Goal: Transaction & Acquisition: Book appointment/travel/reservation

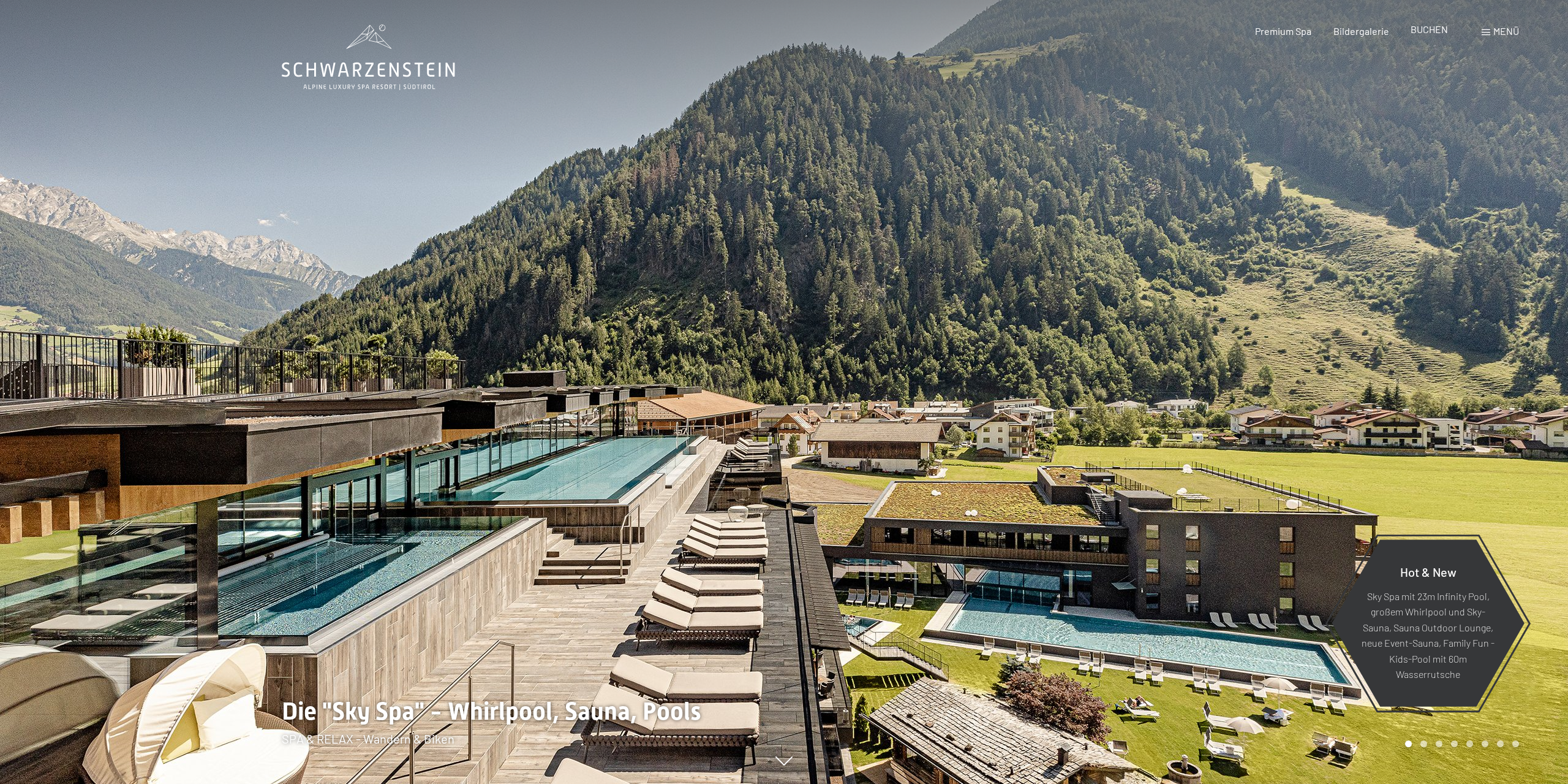
click at [1437, 28] on span "BUCHEN" at bounding box center [1429, 28] width 38 height 12
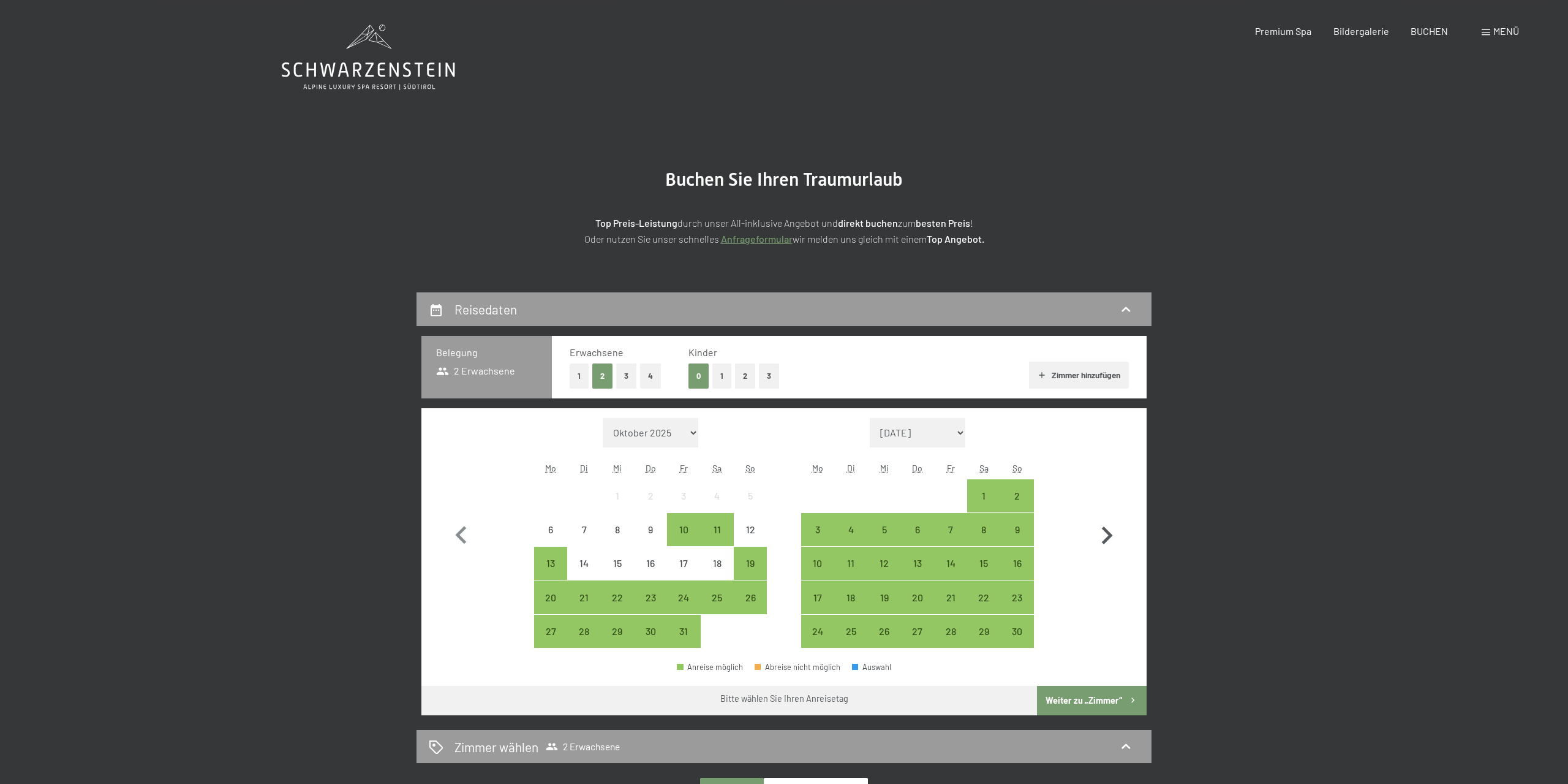
click at [1105, 538] on icon "button" at bounding box center [1107, 535] width 36 height 36
select select "2025-11-01"
select select "2025-12-01"
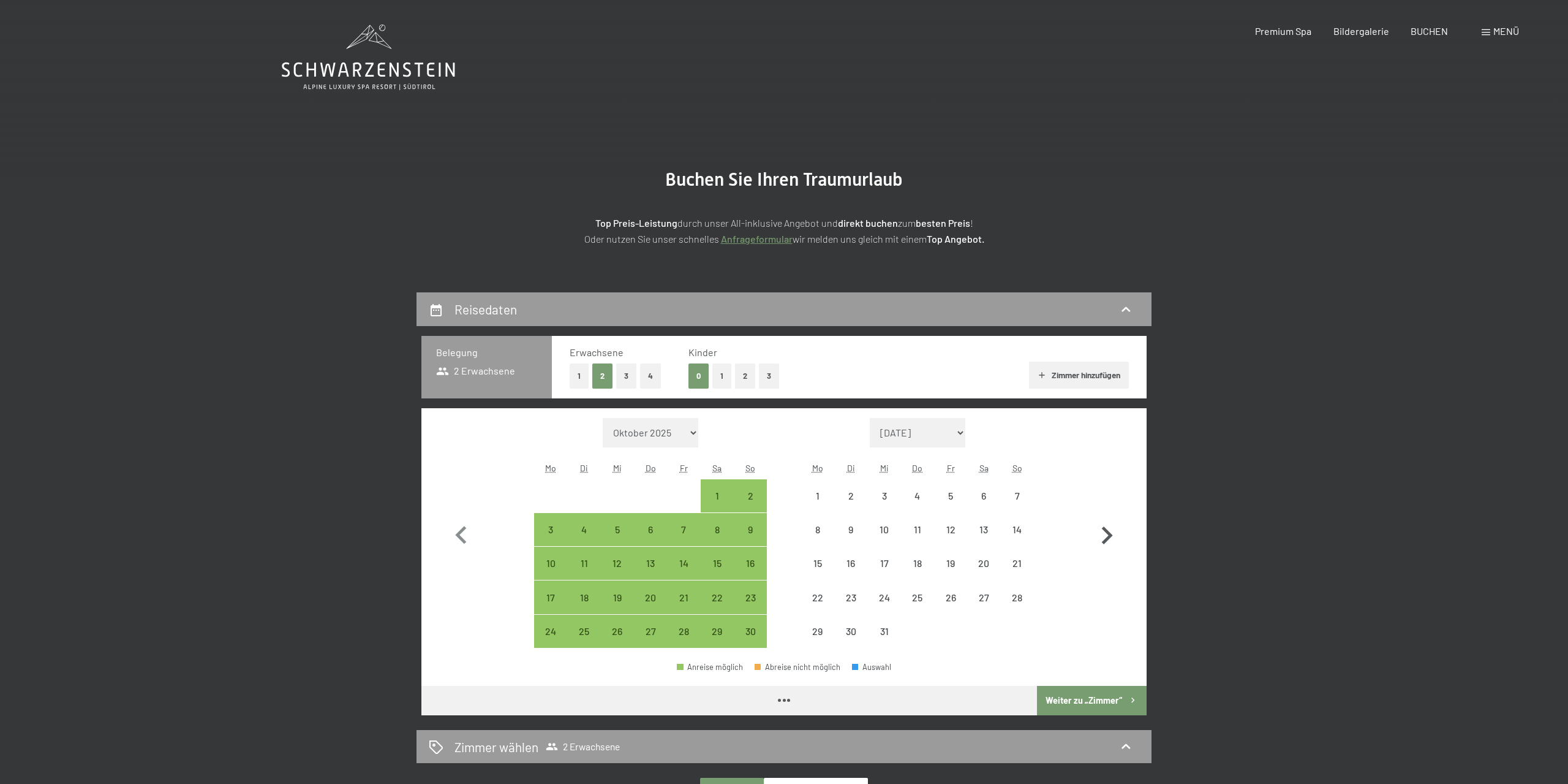
click at [1105, 538] on icon "button" at bounding box center [1107, 535] width 36 height 36
select select "2025-12-01"
select select "2026-01-01"
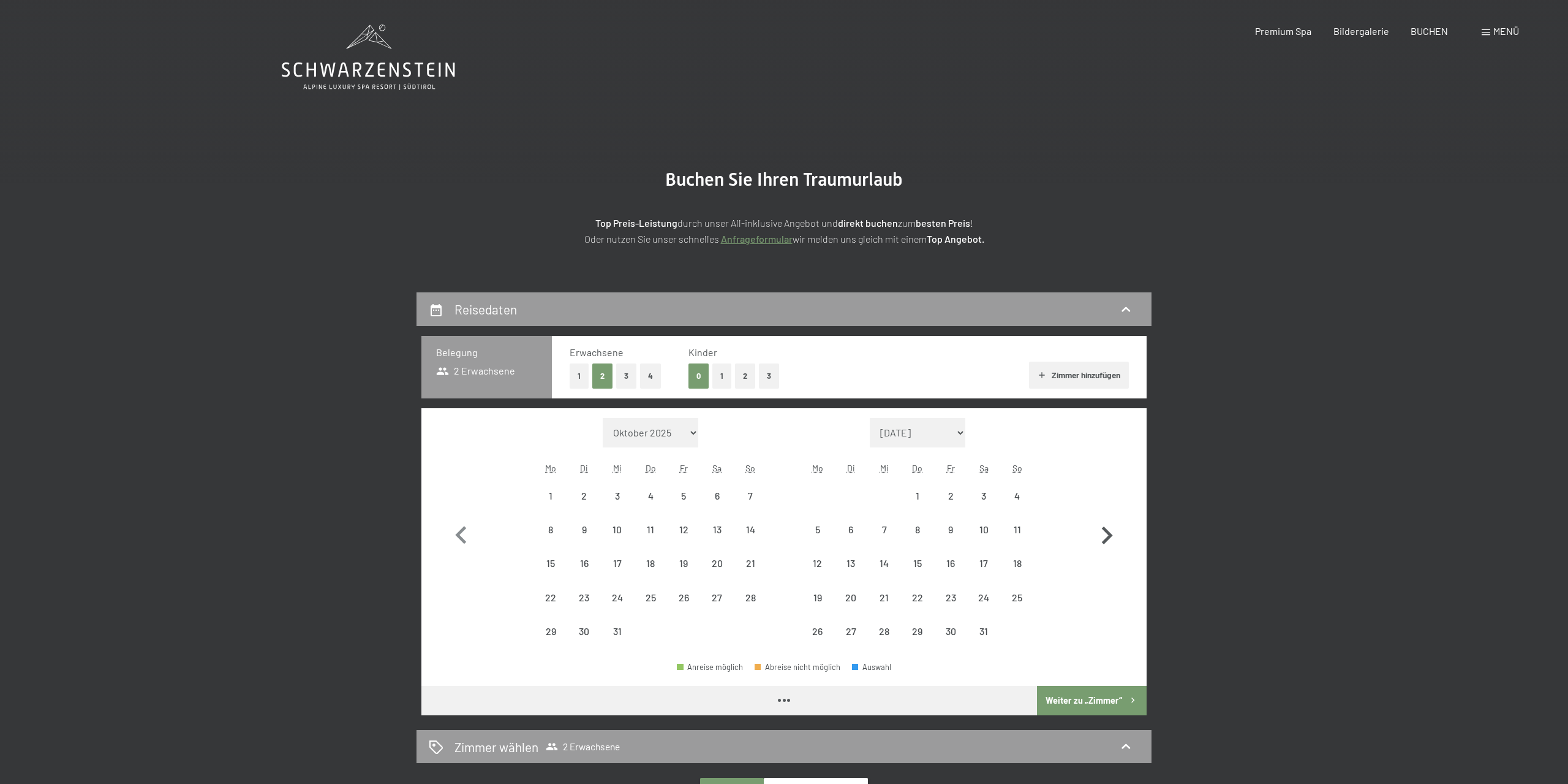
click at [1105, 538] on icon "button" at bounding box center [1107, 535] width 36 height 36
select select "2026-01-01"
select select "2026-02-01"
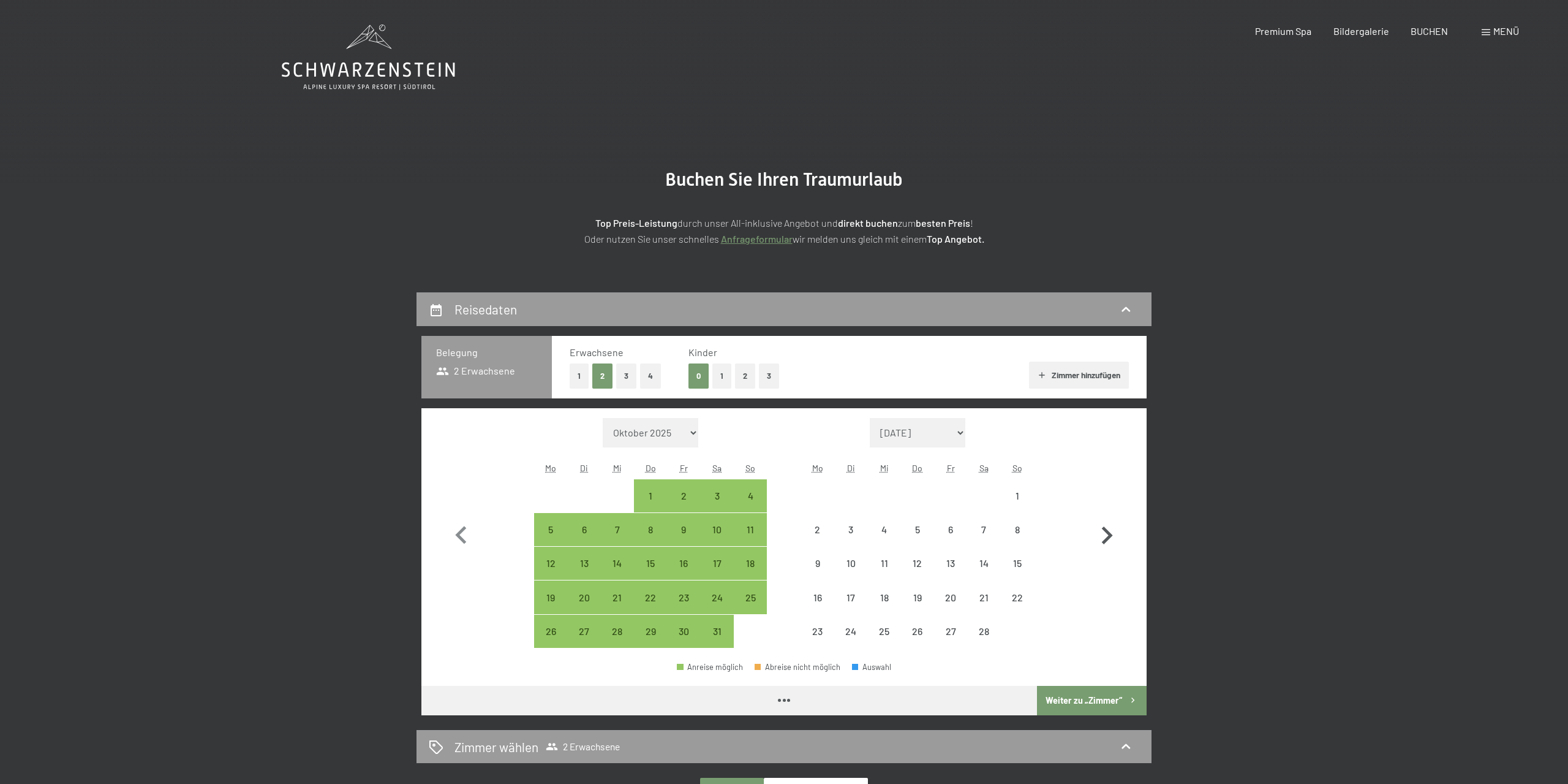
select select "2026-01-01"
select select "2026-02-01"
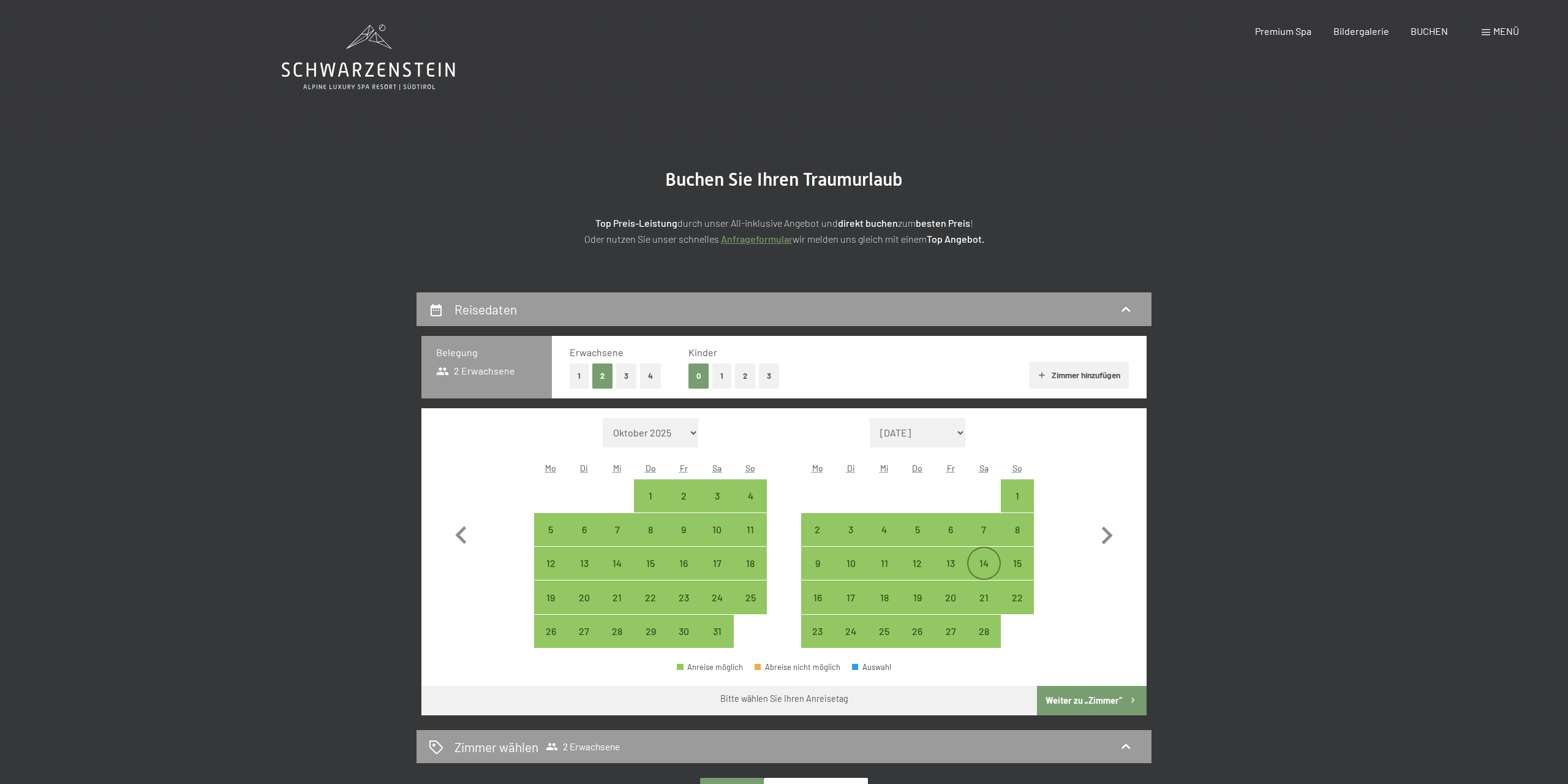
click at [970, 562] on div "14" at bounding box center [983, 573] width 30 height 30
select select "2026-01-01"
select select "2026-02-01"
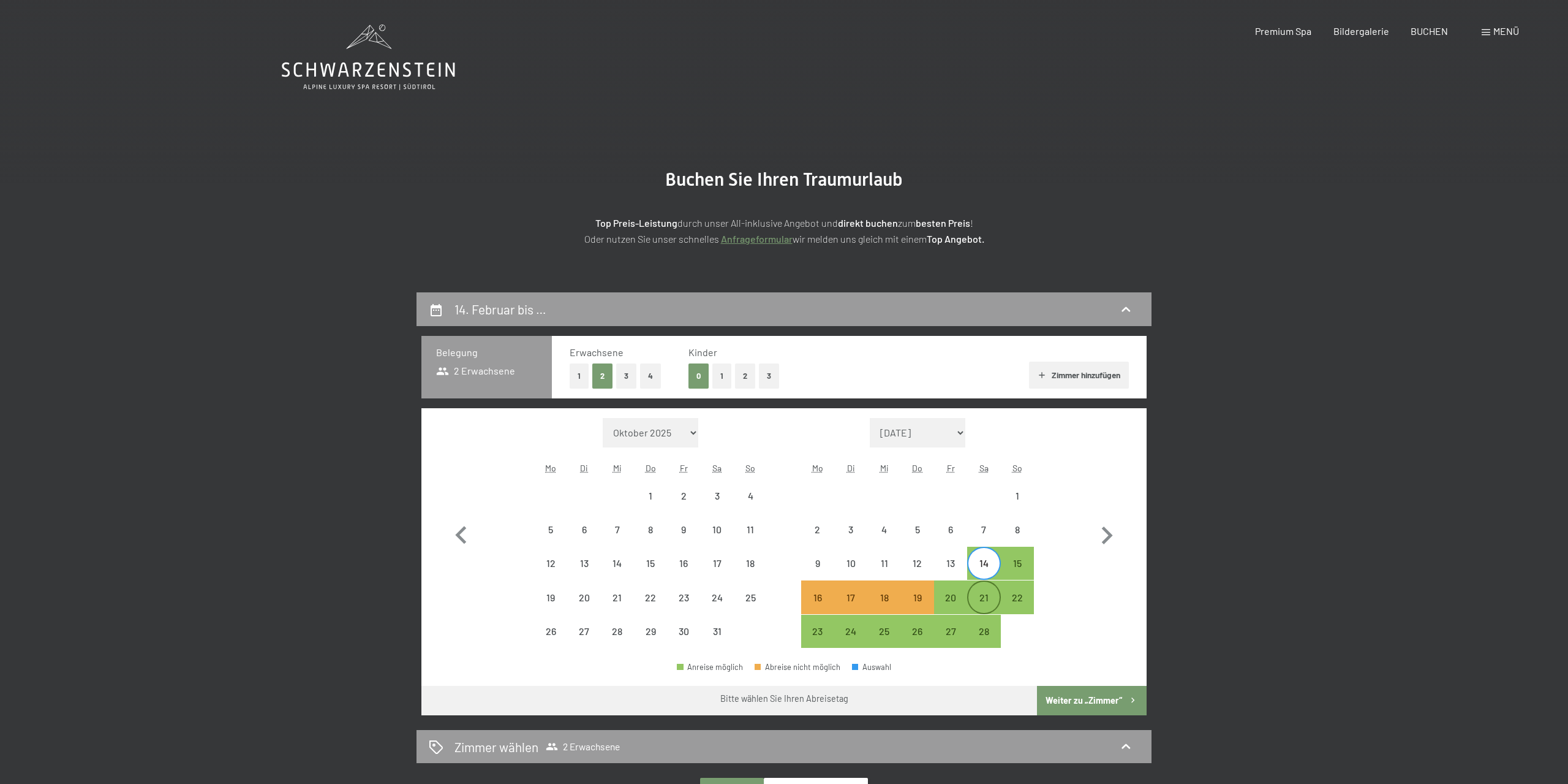
click at [986, 598] on div "21" at bounding box center [983, 608] width 30 height 30
select select "2026-01-01"
select select "2026-02-01"
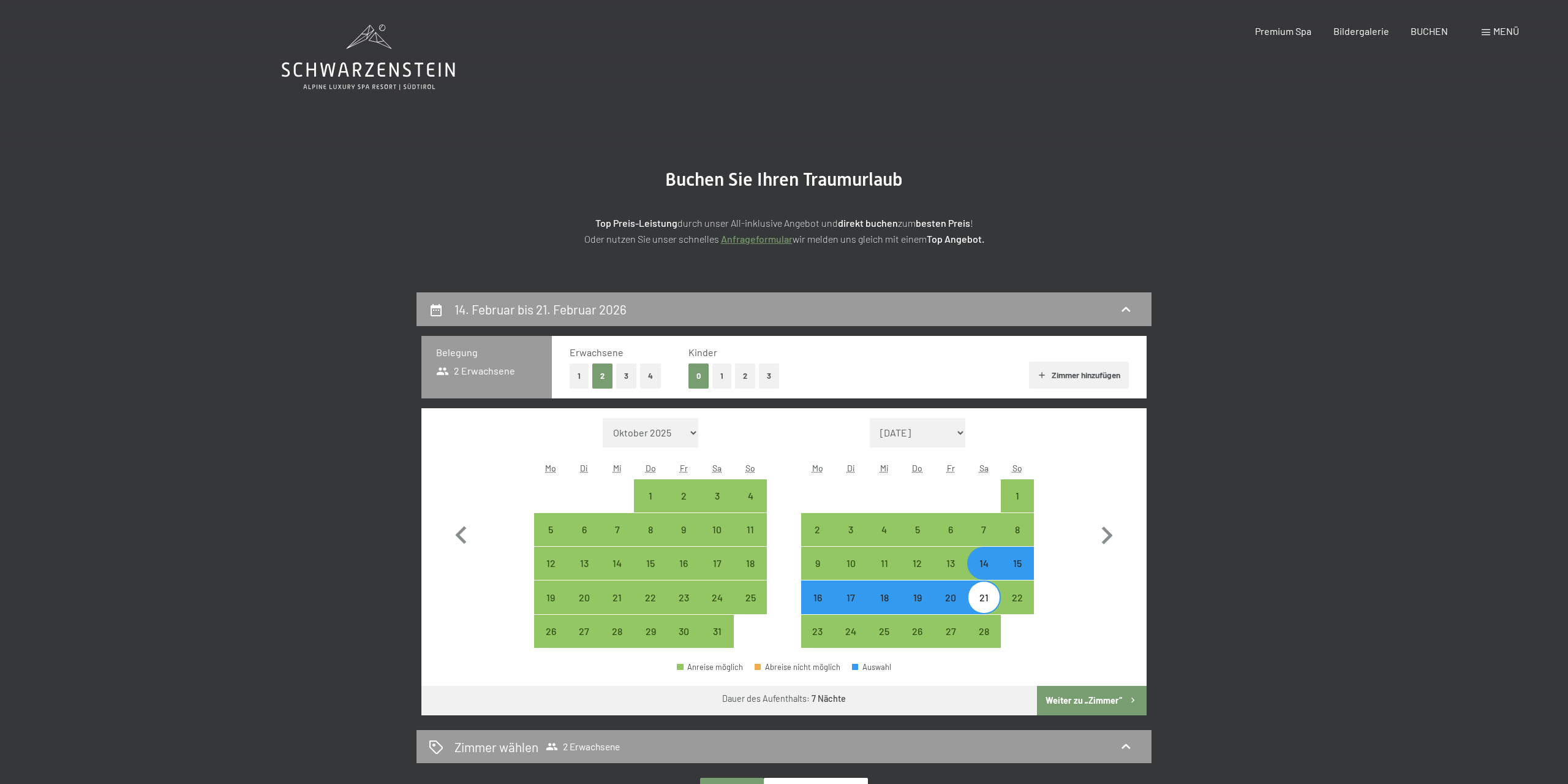
drag, startPoint x: 1093, startPoint y: 698, endPoint x: 507, endPoint y: 365, distance: 674.0
click at [501, 386] on div "Belegung 2 Erwachsene Erwachsene 1 2 3 4 Kinder 0 1 2 3 Zimmer hinzufügen Monat…" at bounding box center [784, 525] width 726 height 380
click at [574, 378] on button "1" at bounding box center [579, 375] width 19 height 25
select select "2026-01-01"
select select "2026-02-01"
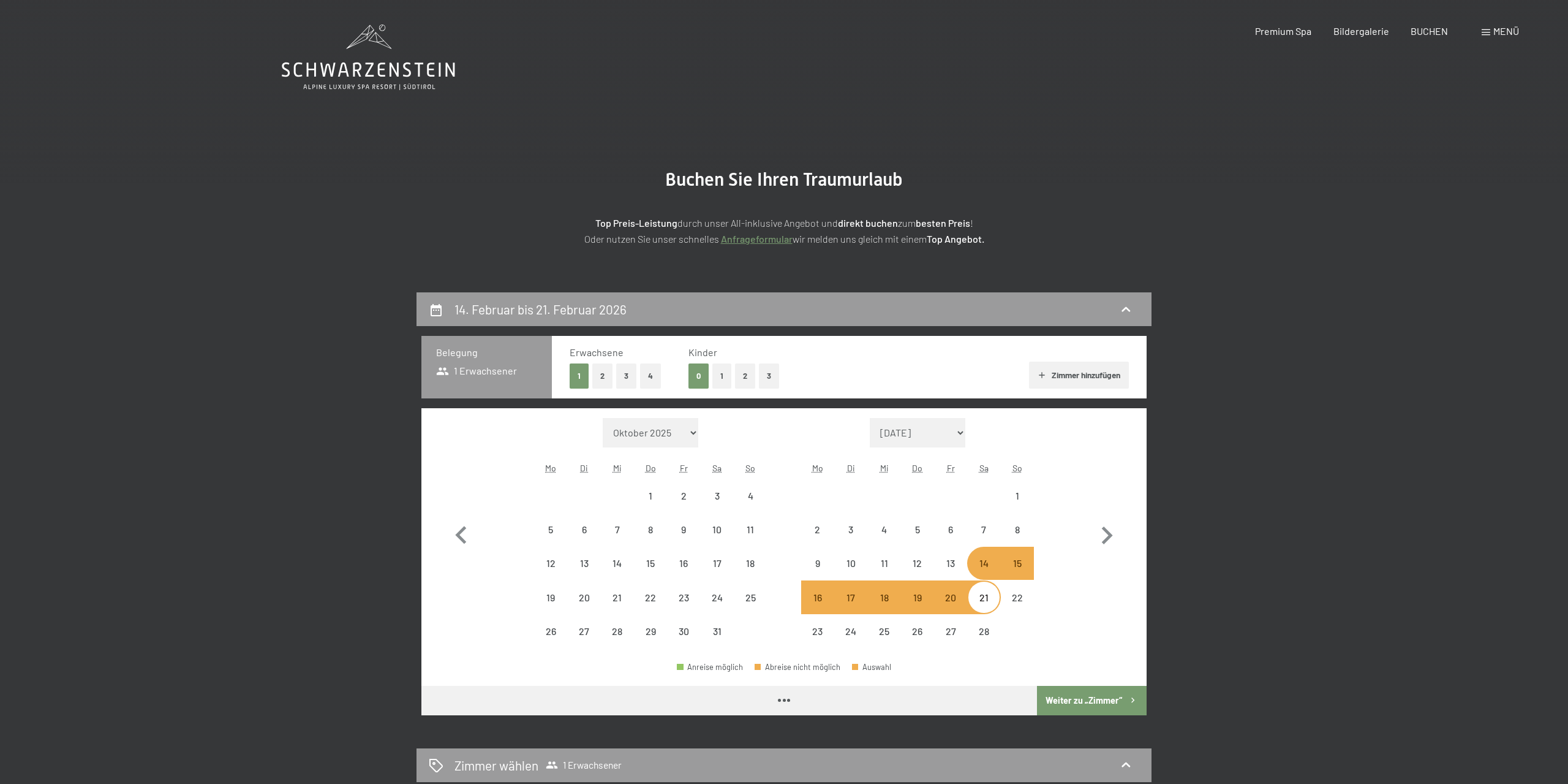
select select "2026-01-01"
select select "2026-02-01"
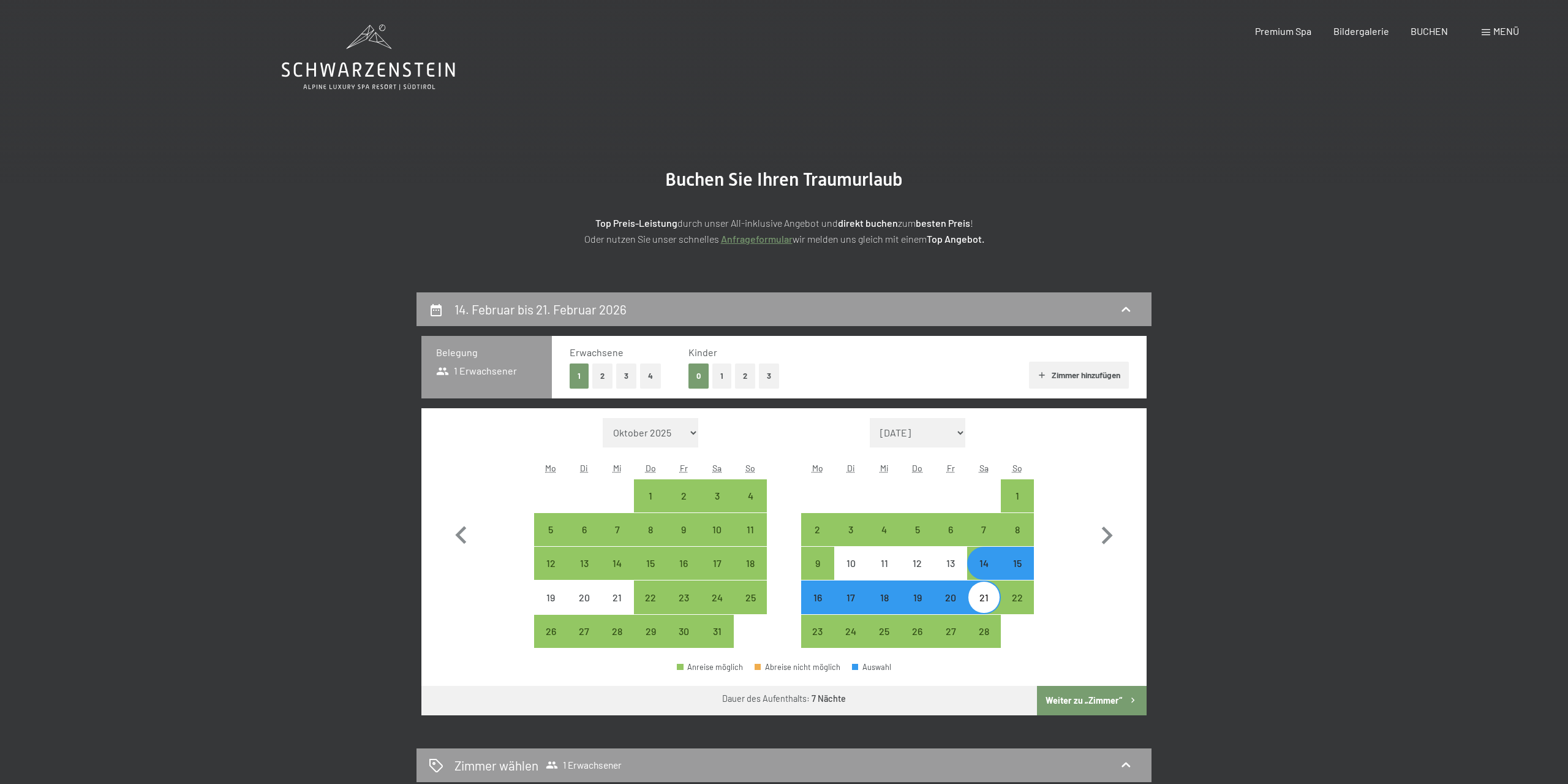
click at [722, 377] on button "1" at bounding box center [722, 375] width 19 height 25
select select "2026-01-01"
select select "2026-02-01"
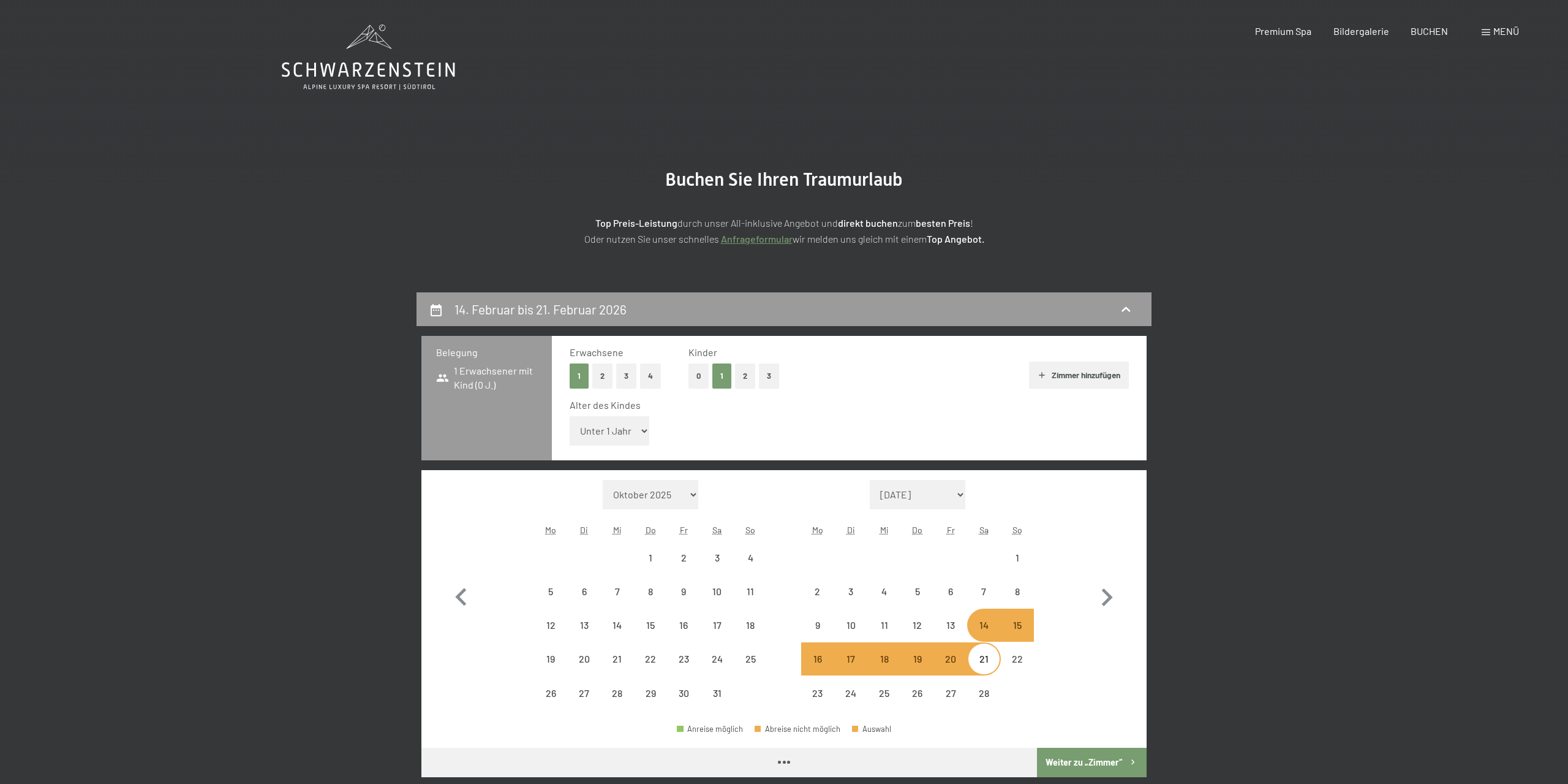
select select "2026-01-01"
select select "2026-02-01"
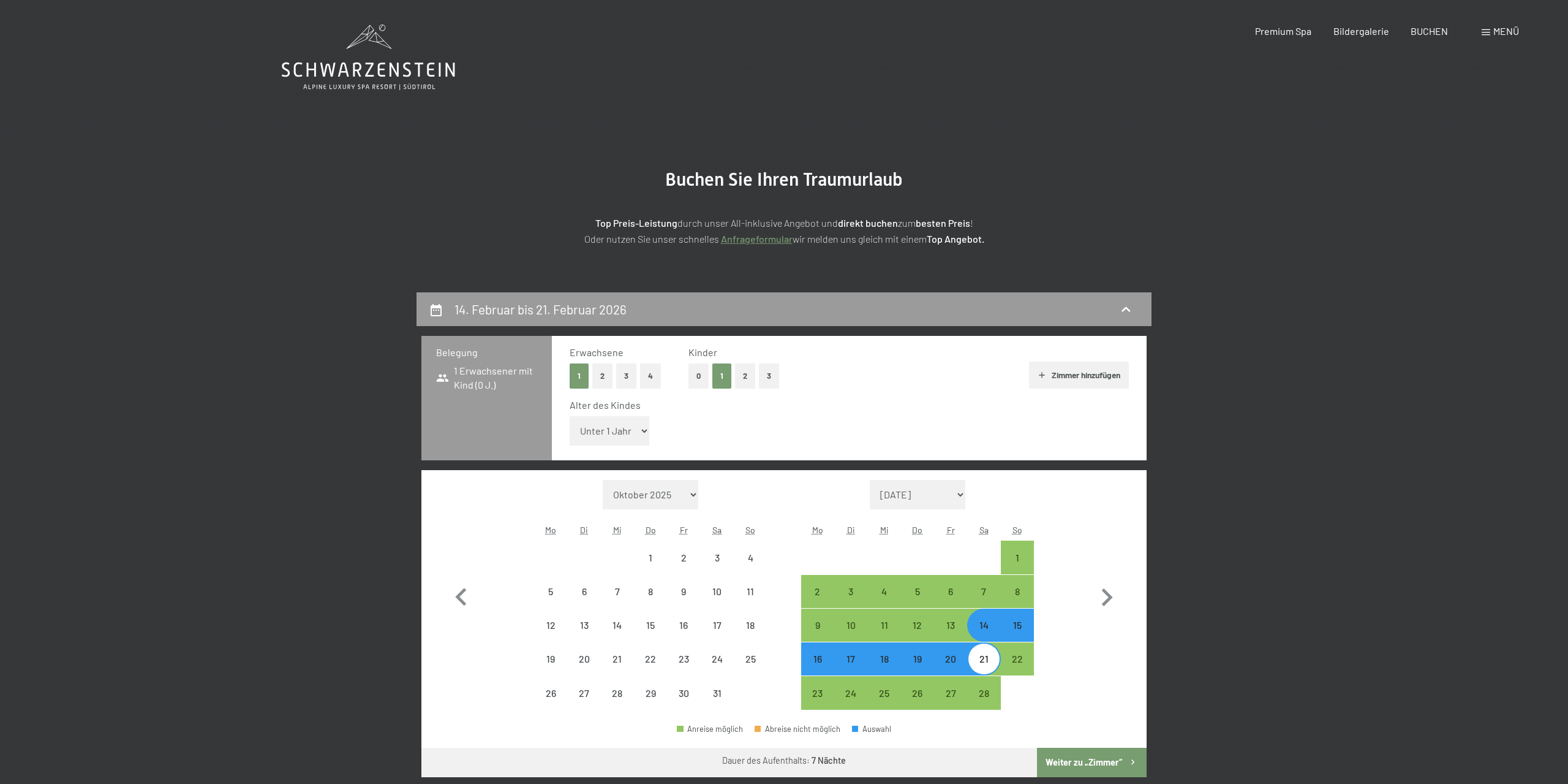
select select "2026-01-01"
select select "2026-02-01"
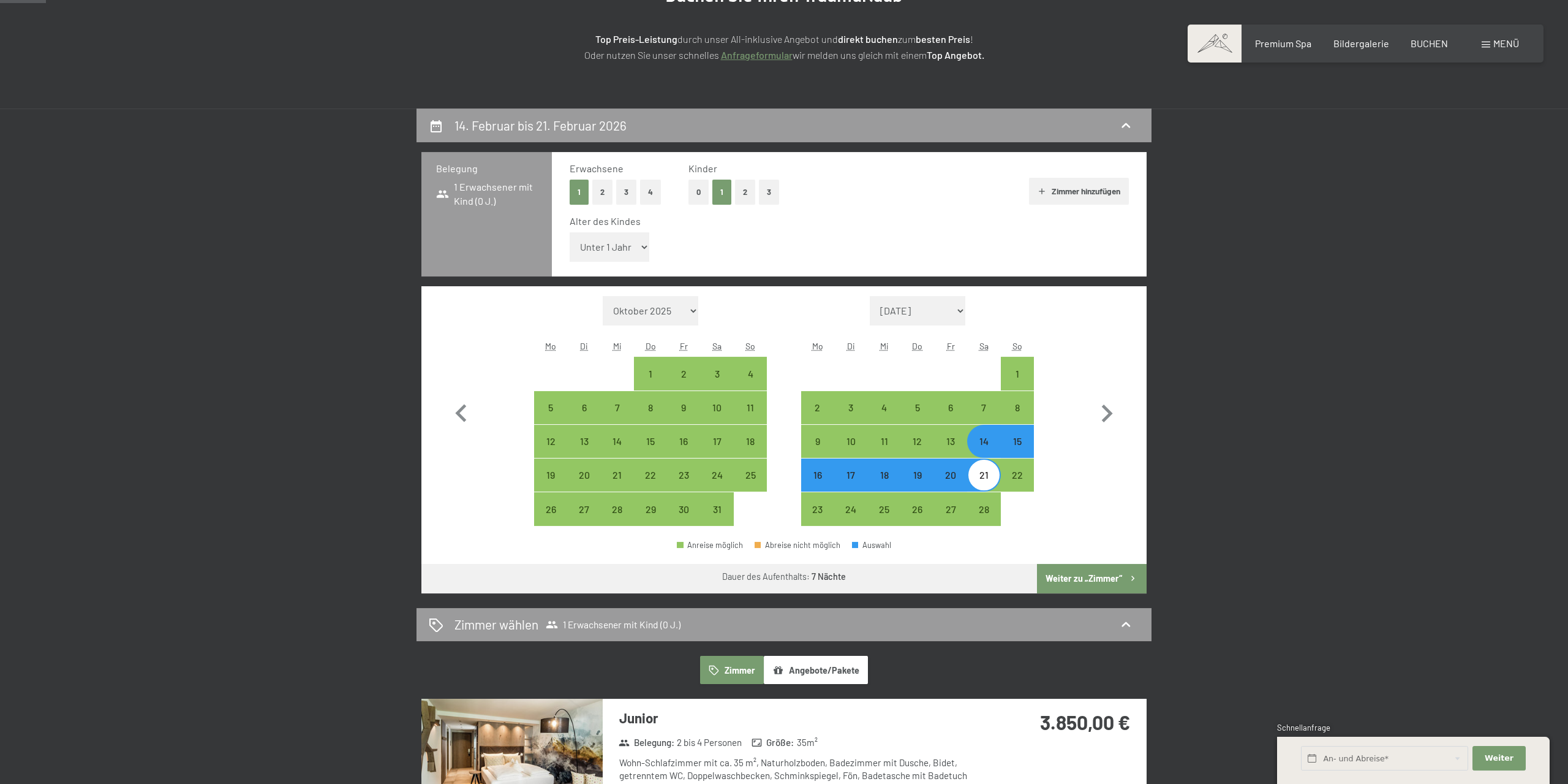
scroll to position [187, 0]
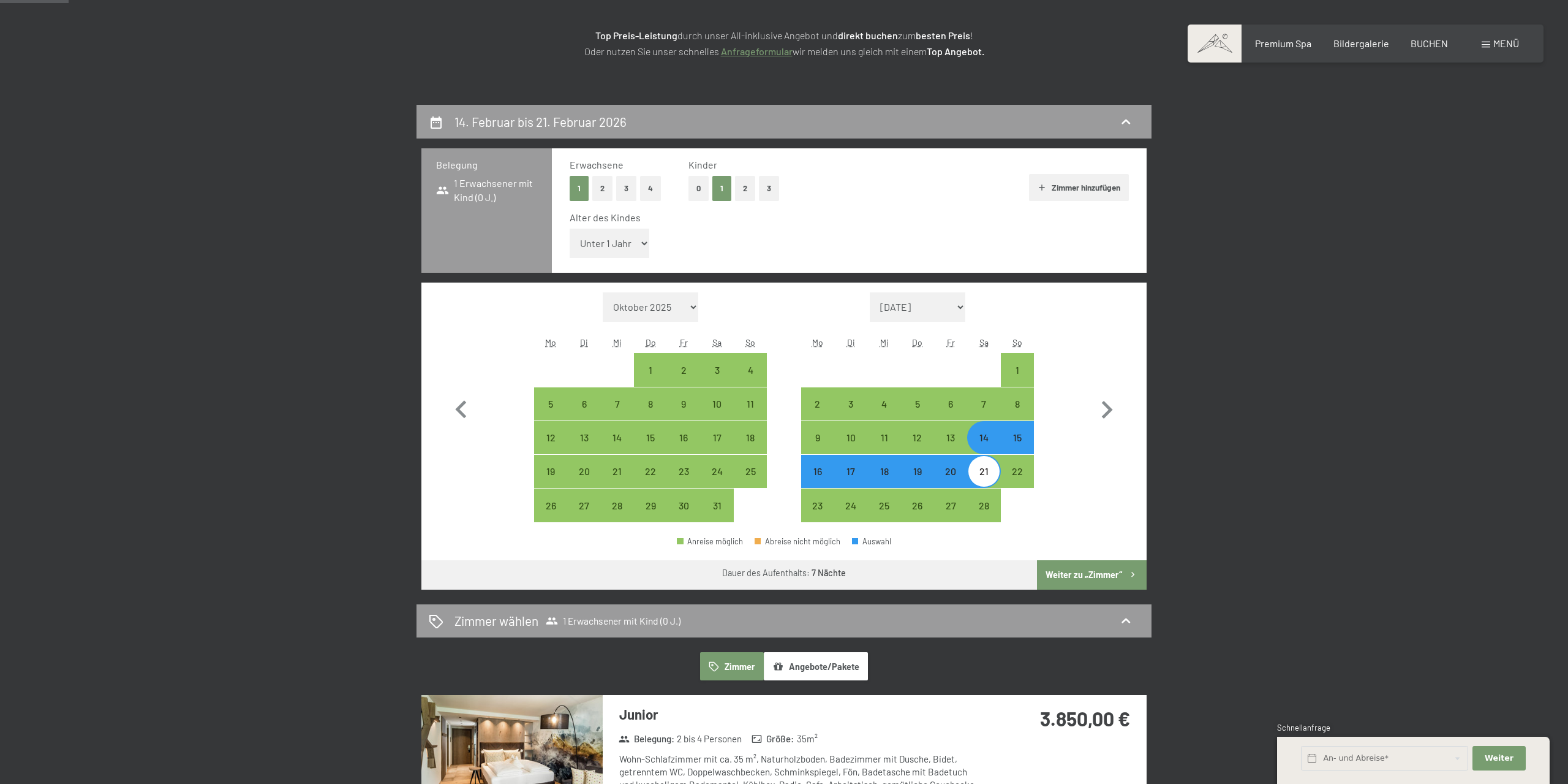
click at [570, 229] on select "Unter 1 Jahr 1 Jahr 2 Jahre 3 Jahre 4 Jahre 5 Jahre 6 Jahre 7 Jahre 8 Jahre 9 J…" at bounding box center [609, 244] width 80 height 29
select select "7"
click option "7 Jahre" at bounding box center [0, 0] width 0 height 0
select select "2026-01-01"
select select "2026-02-01"
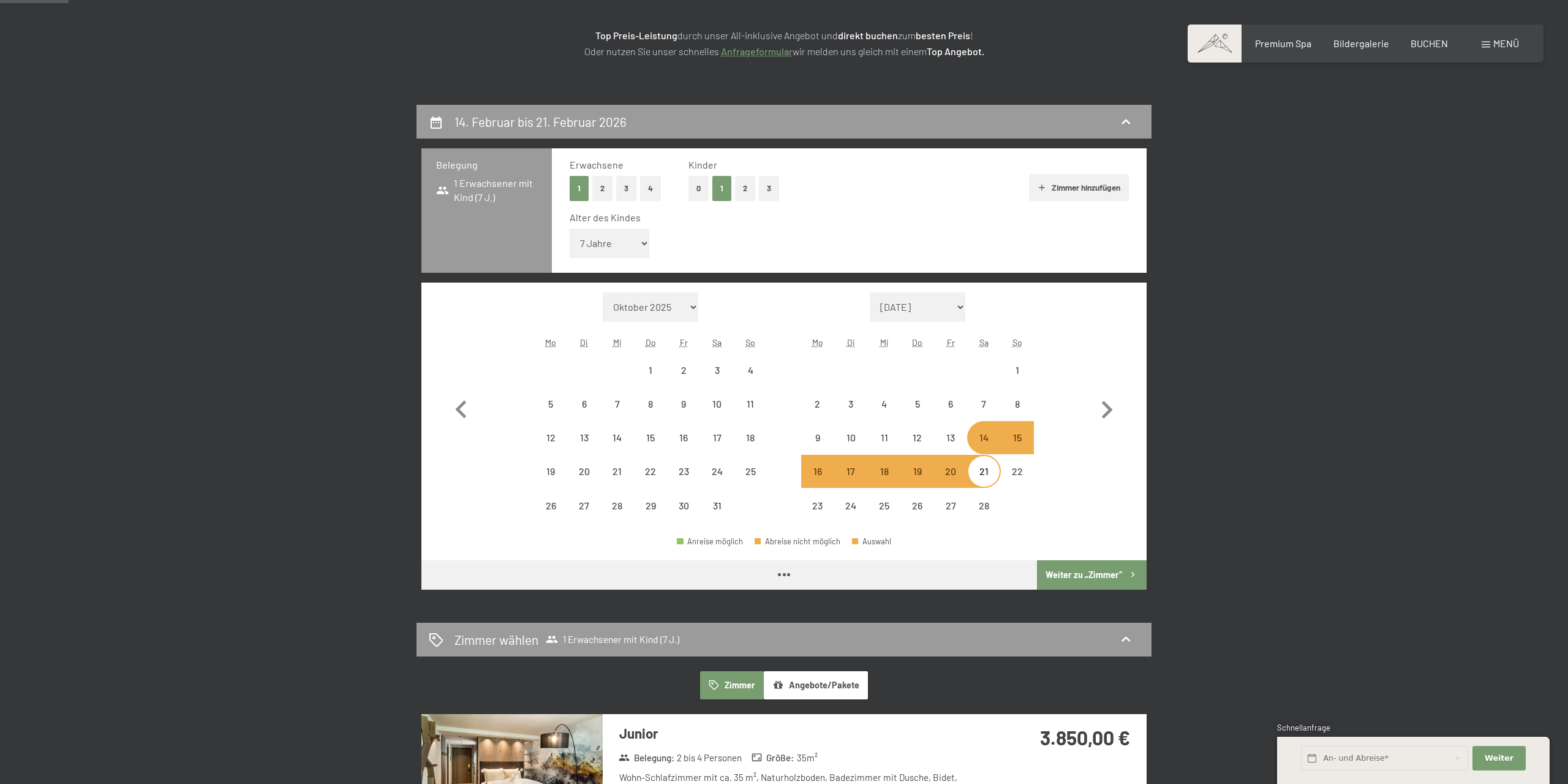
select select "2026-01-01"
select select "2026-02-01"
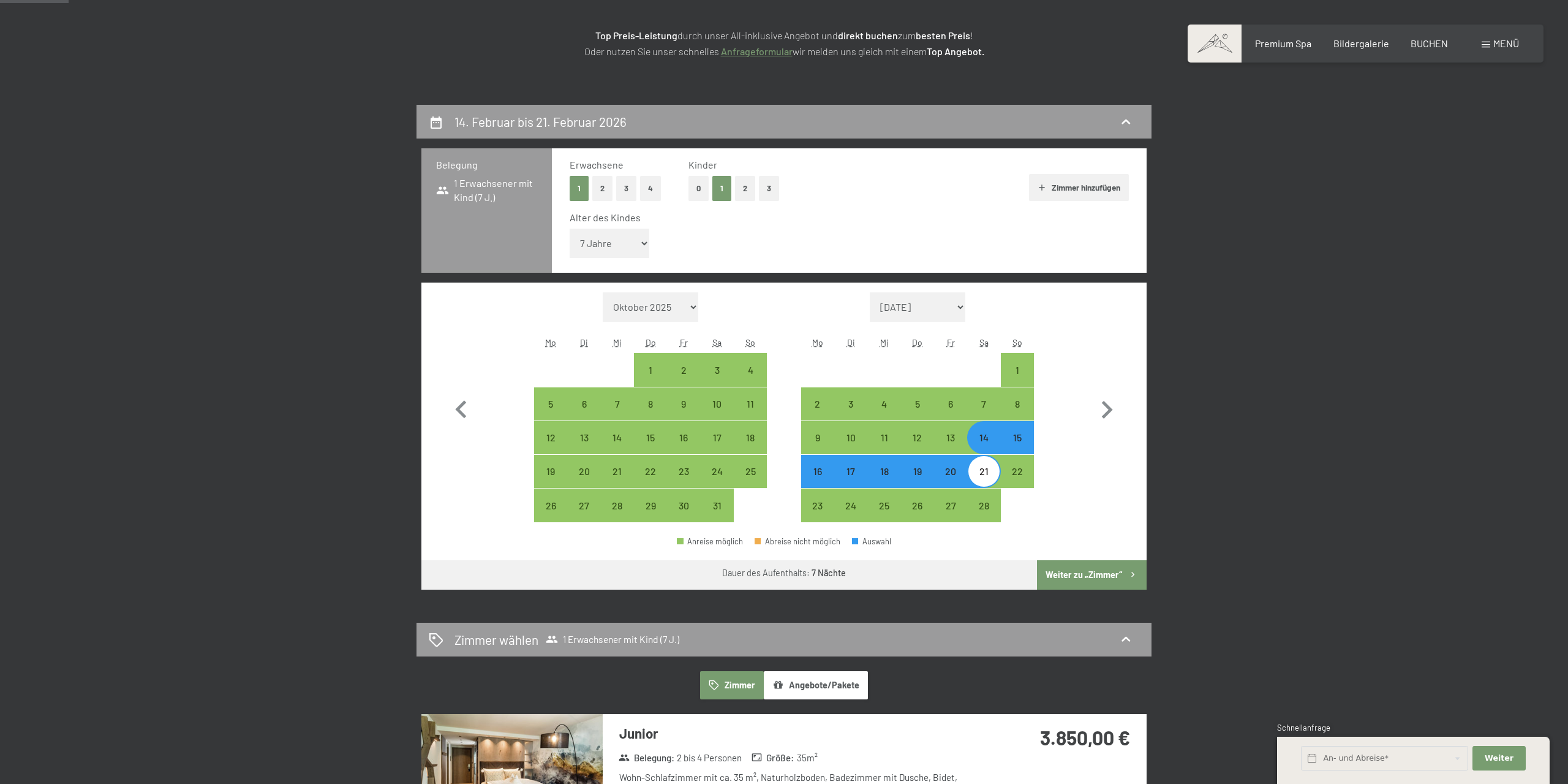
click at [1067, 563] on button "Weiter zu „Zimmer“" at bounding box center [1091, 574] width 109 height 29
select select "2026-01-01"
select select "2026-02-01"
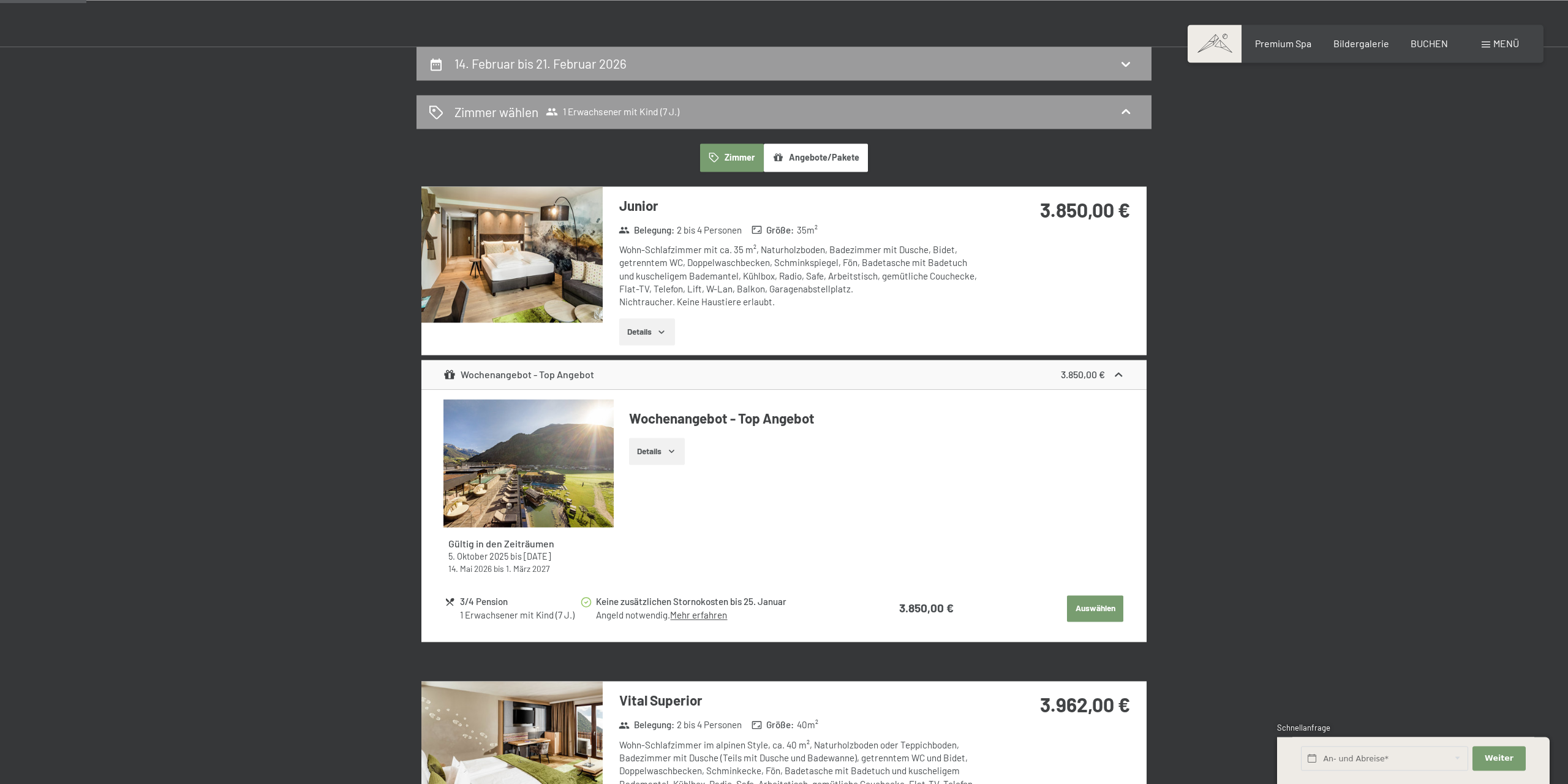
scroll to position [250, 0]
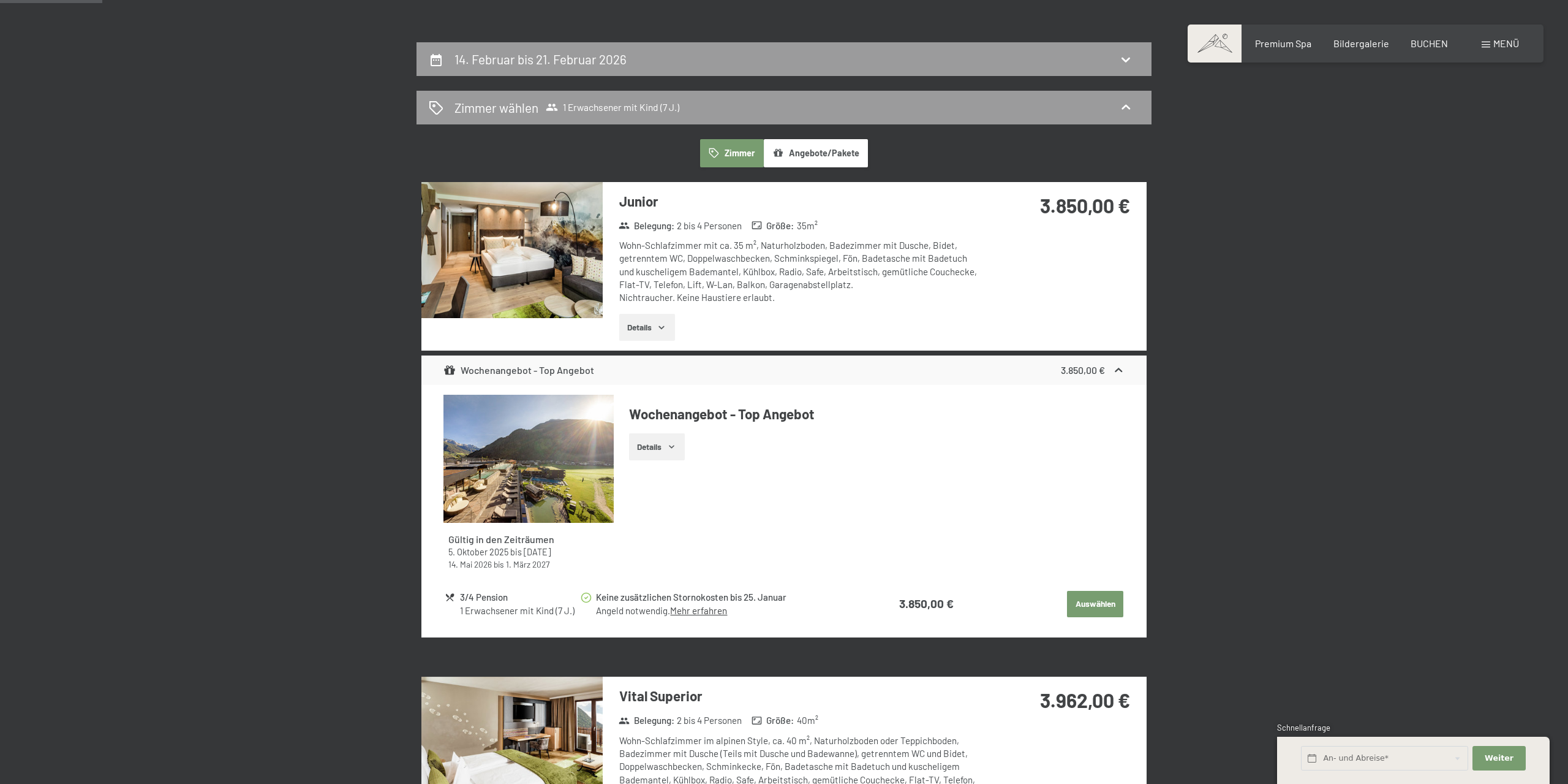
click at [709, 611] on link "Mehr erfahren" at bounding box center [699, 610] width 57 height 11
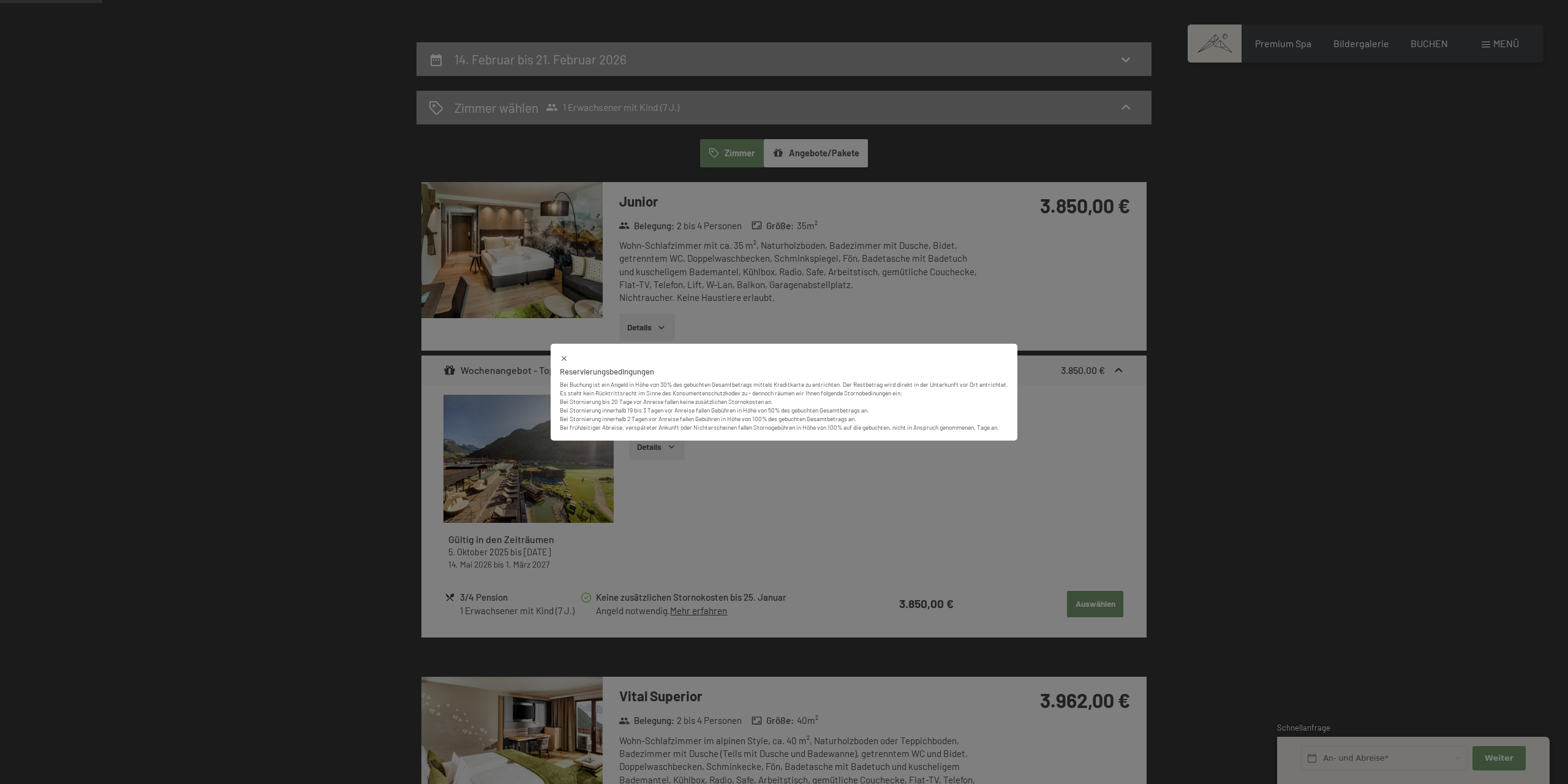
click at [904, 530] on div "Reservierungsbedingungen Bei Buchung ist ein Angeld in Höhe von 30% des gebucht…" at bounding box center [784, 392] width 1568 height 784
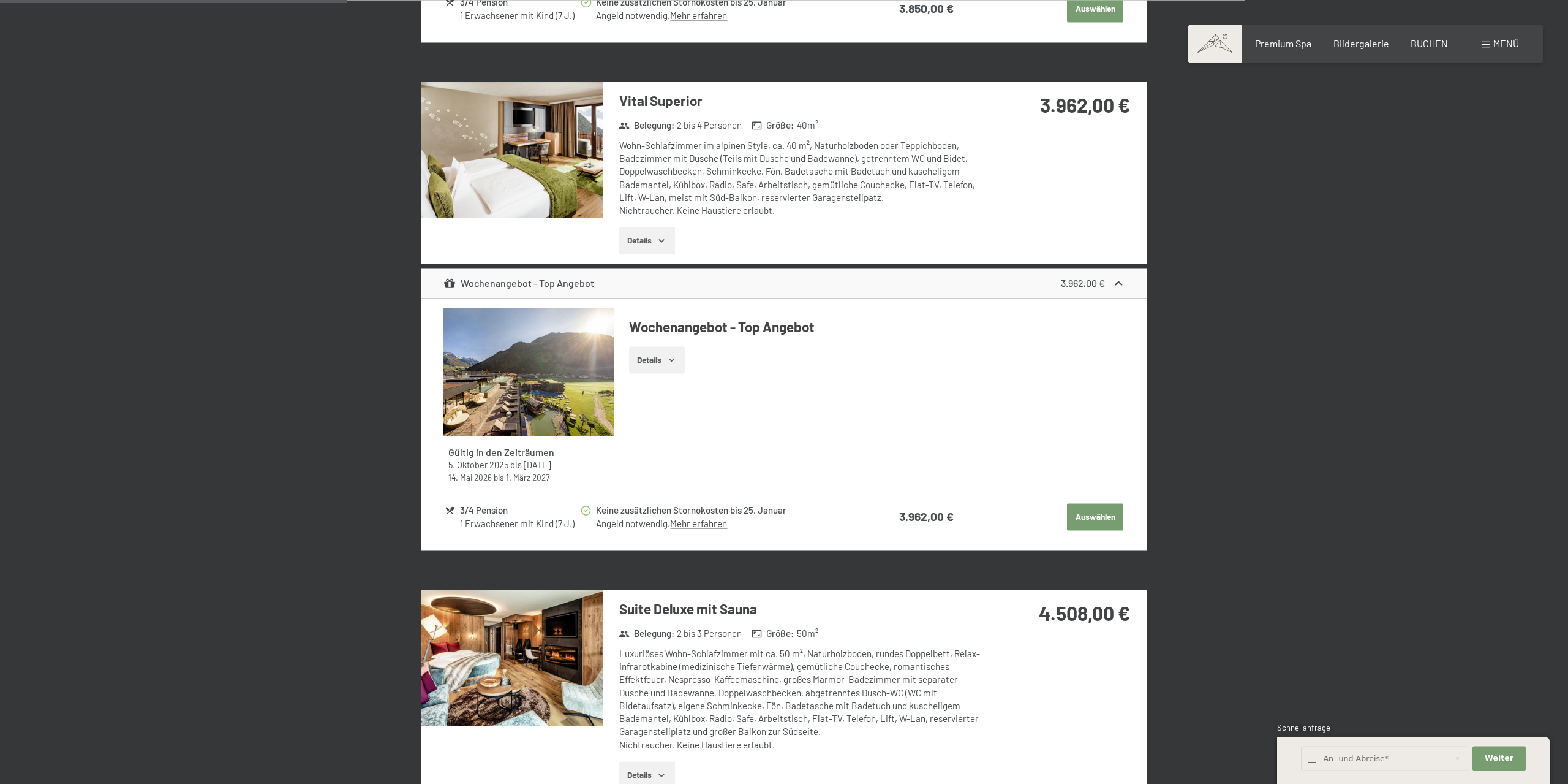
scroll to position [812, 0]
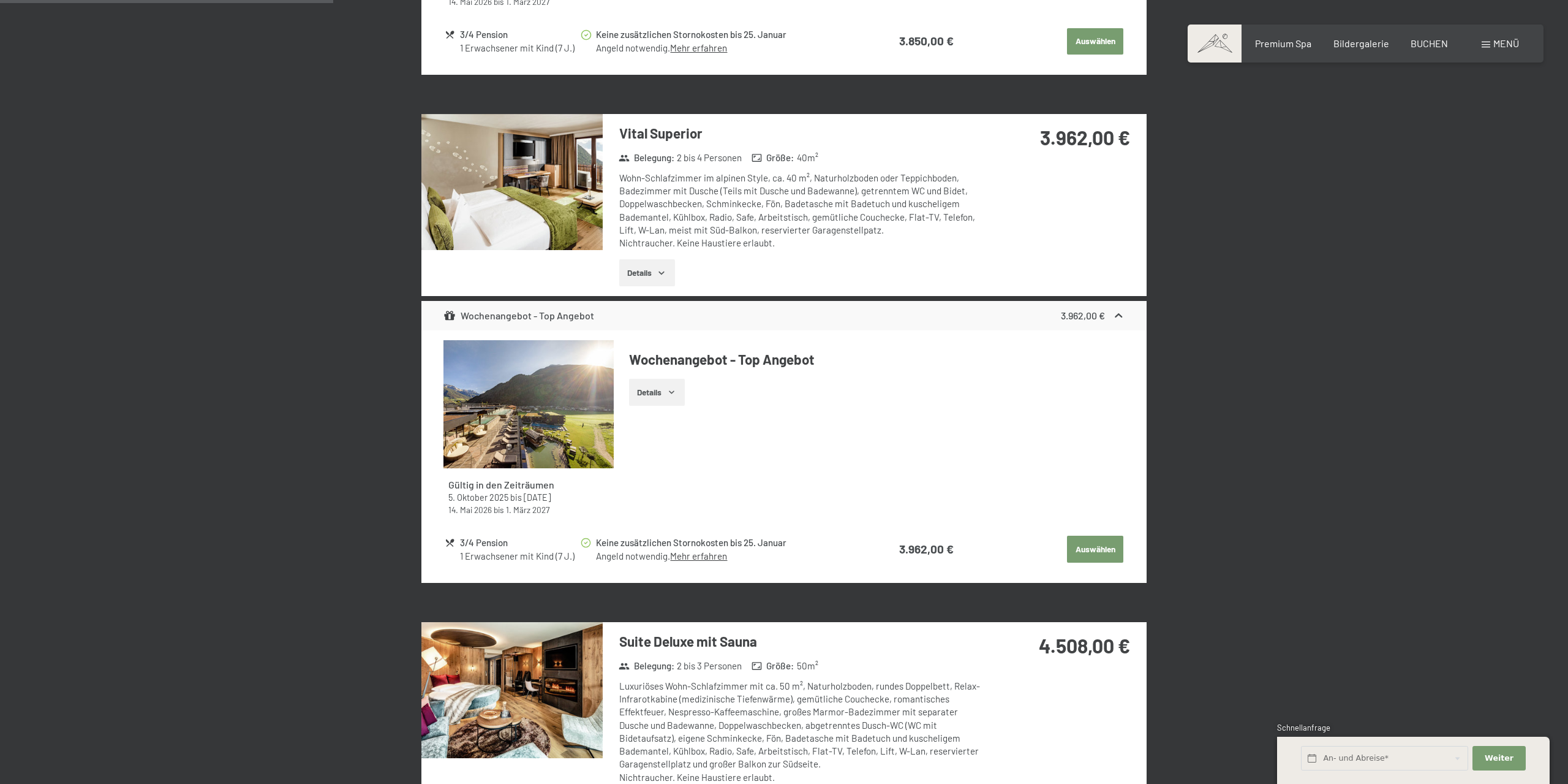
click at [655, 277] on button "Details" at bounding box center [647, 272] width 56 height 27
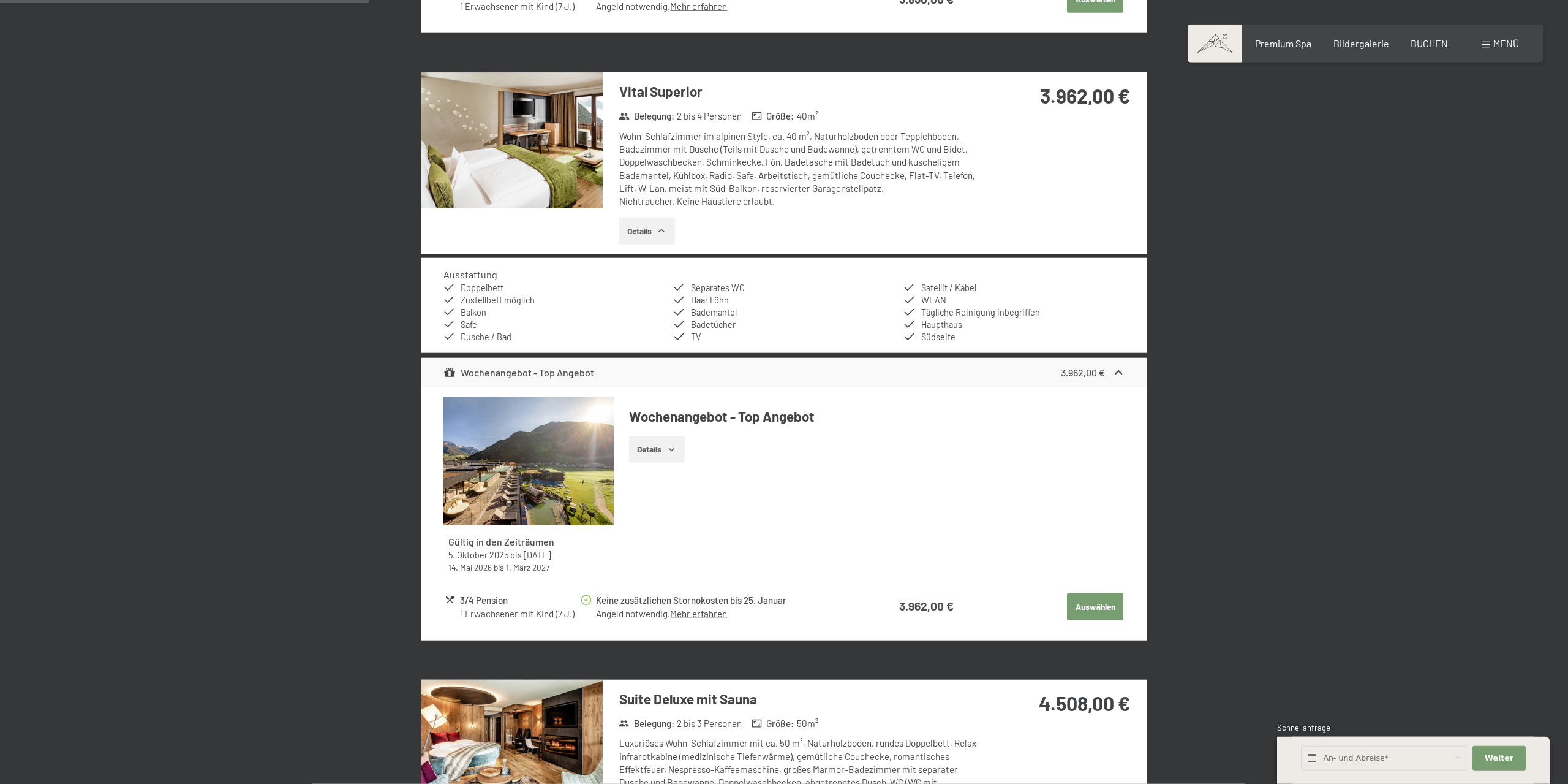
scroll to position [937, 0]
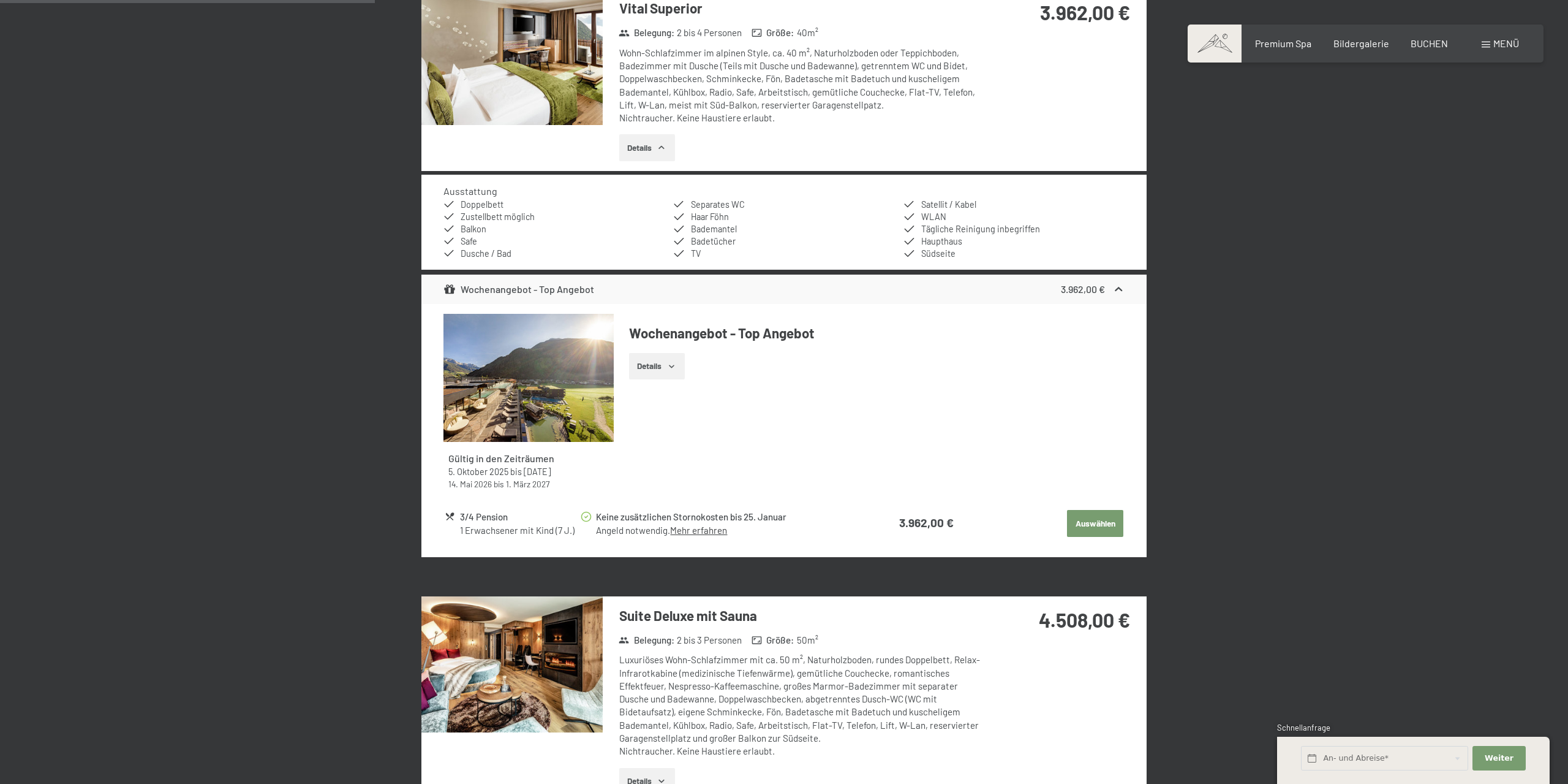
click at [716, 525] on link "Mehr erfahren" at bounding box center [699, 530] width 57 height 11
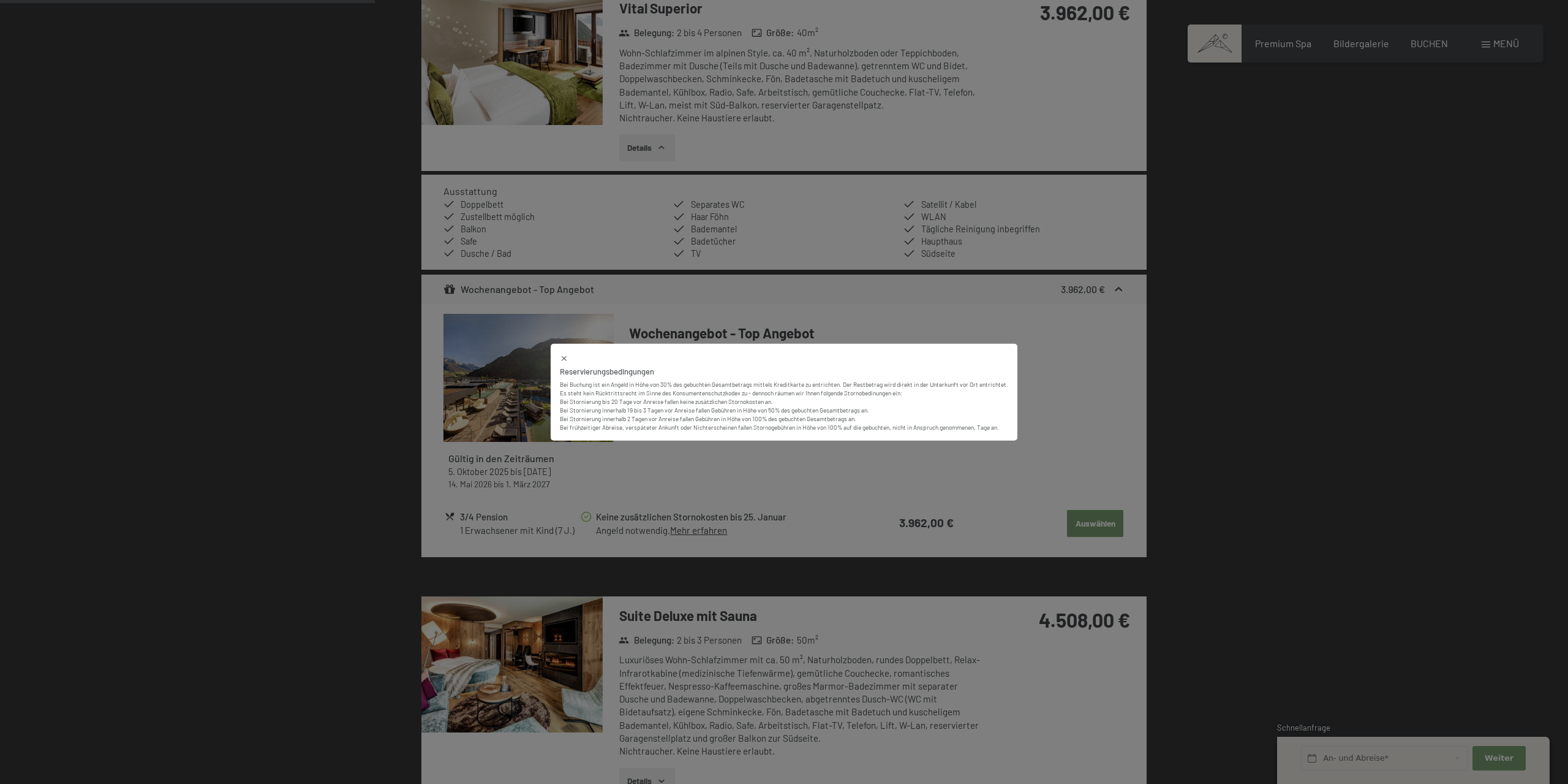
click at [1060, 460] on div "Reservierungsbedingungen Bei Buchung ist ein Angeld in Höhe von 30% des gebucht…" at bounding box center [784, 392] width 1568 height 784
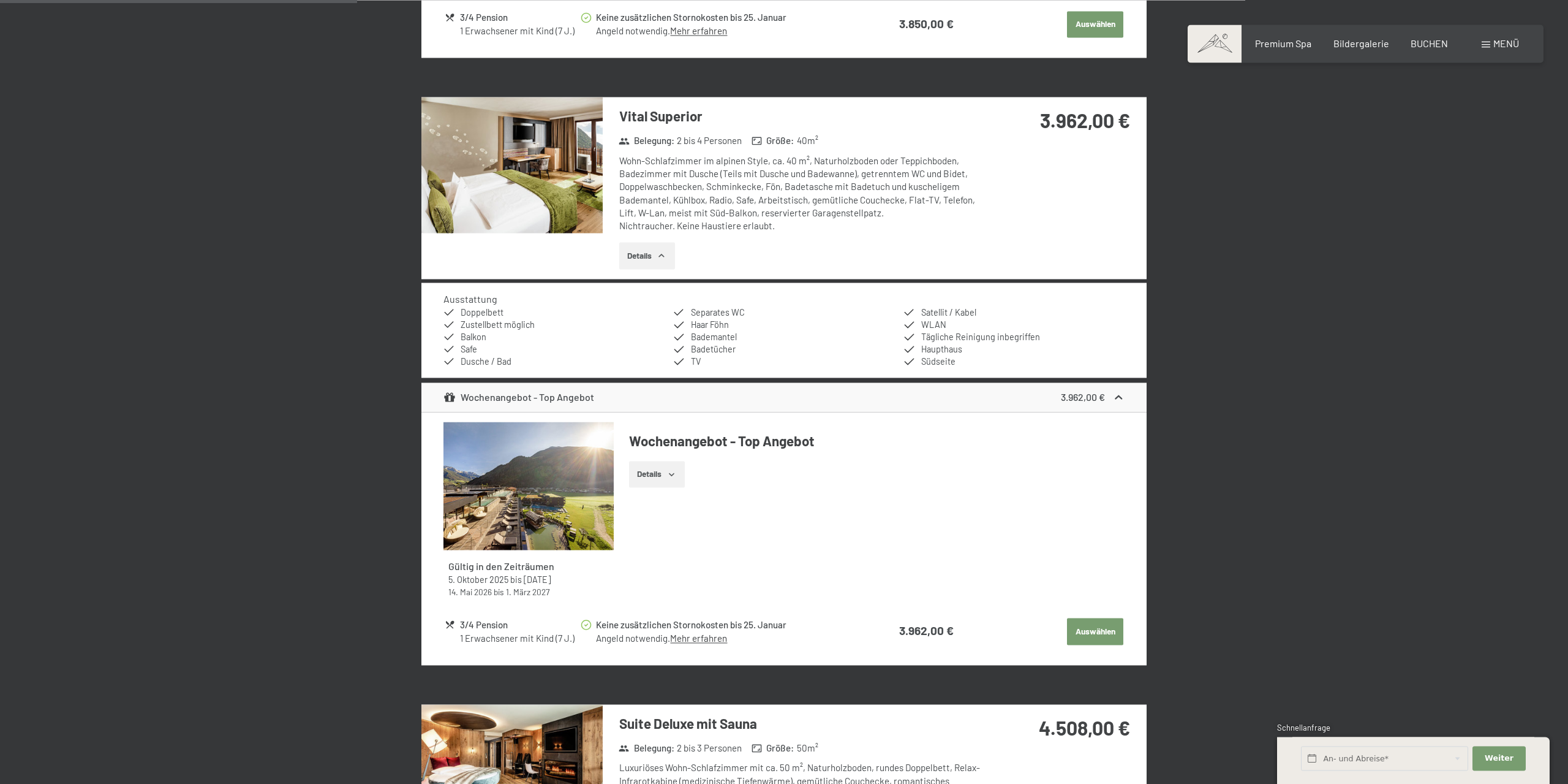
scroll to position [812, 0]
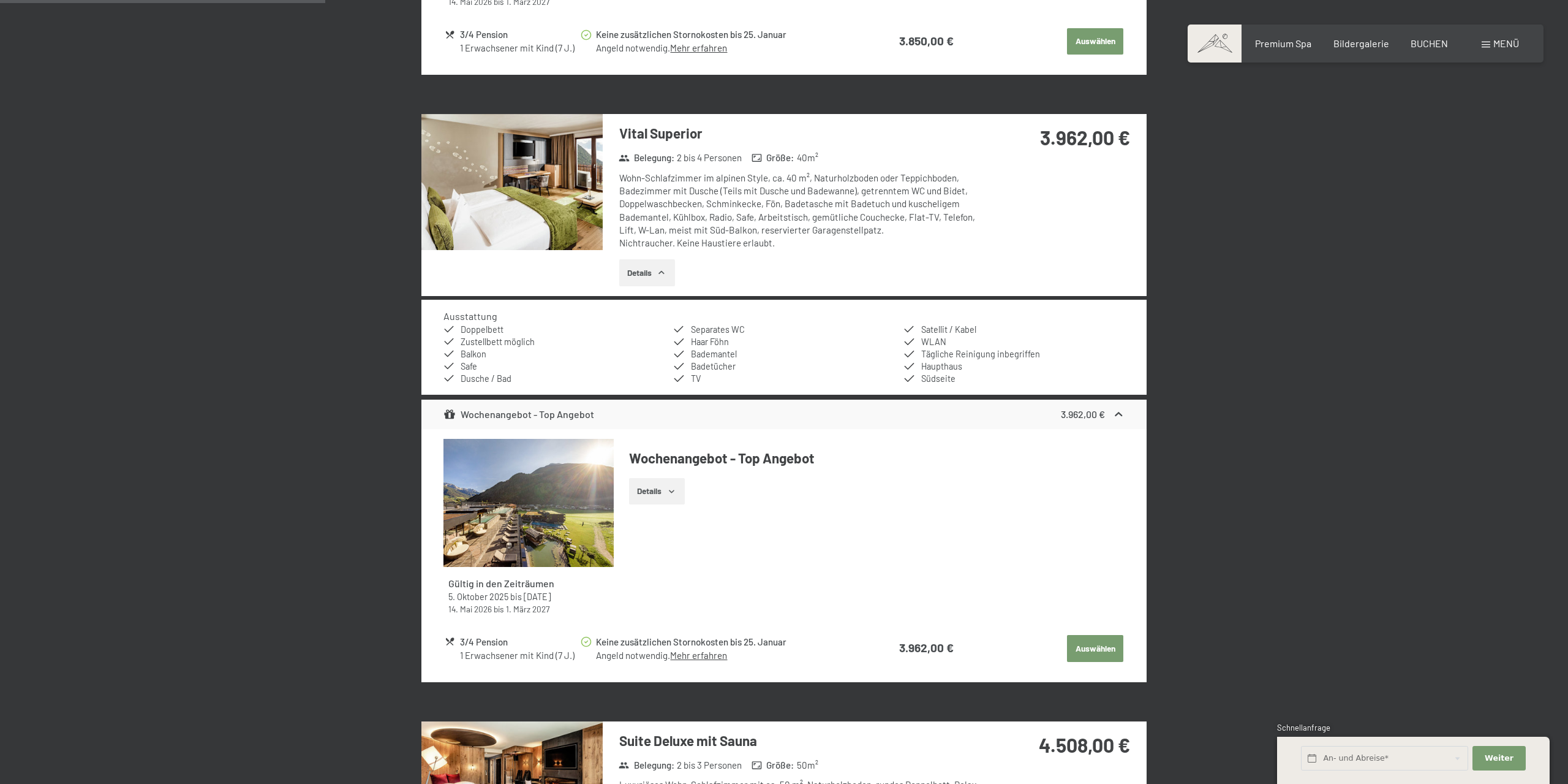
click at [1104, 646] on button "Auswählen" at bounding box center [1095, 648] width 56 height 27
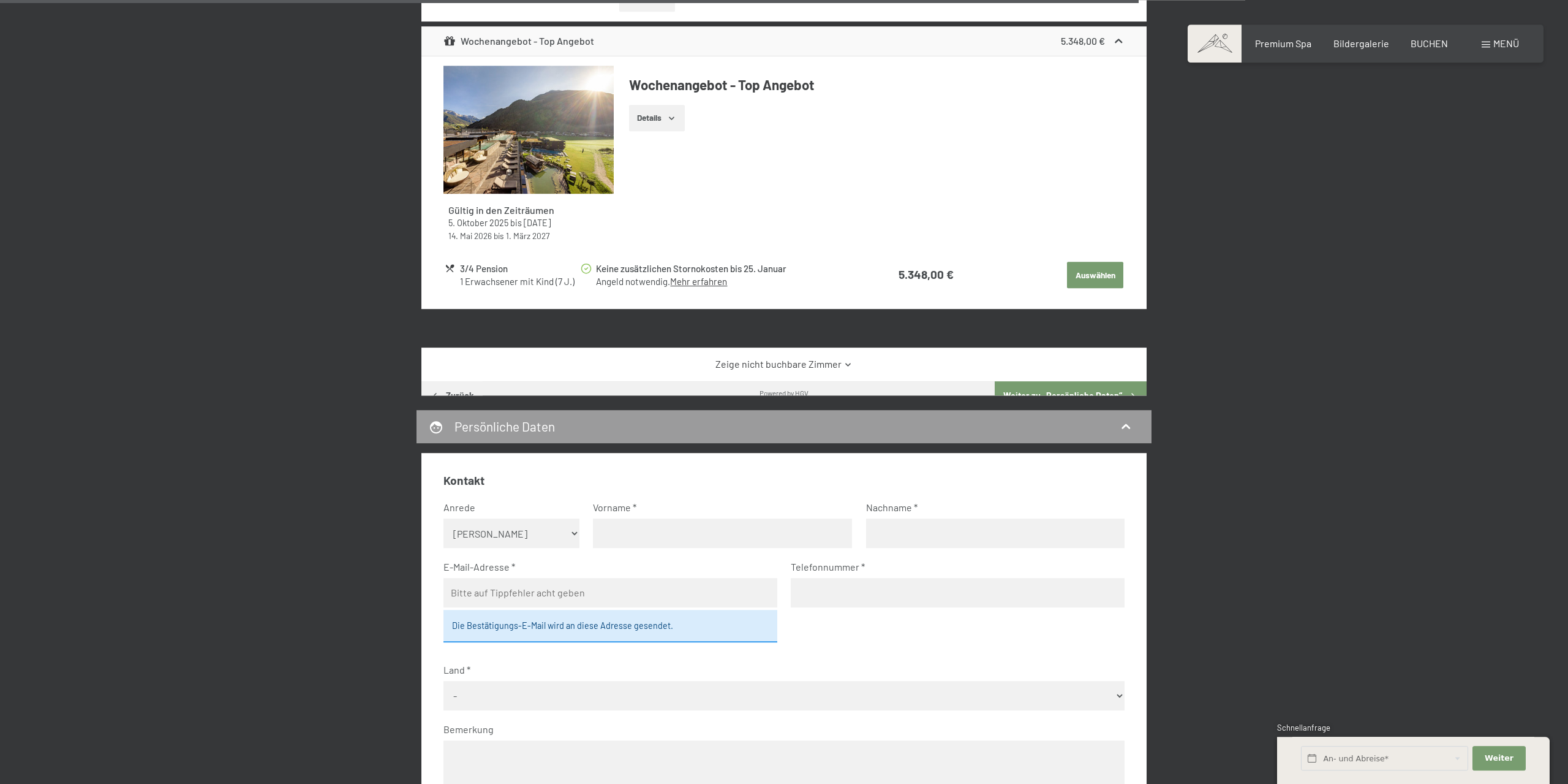
scroll to position [3329, 0]
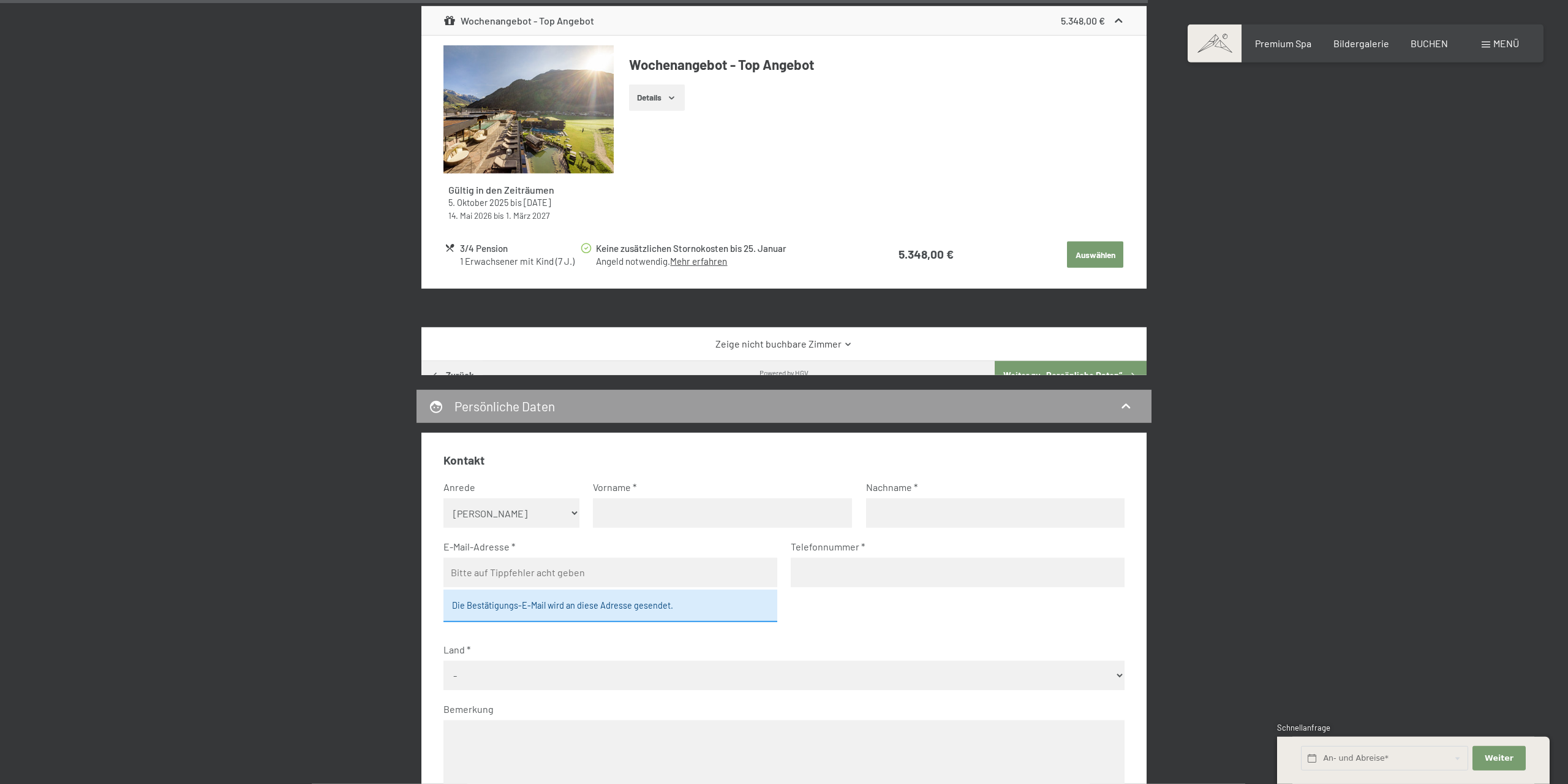
click at [444, 498] on select "Keine Angabe Frau Herr" at bounding box center [512, 513] width 137 height 29
click option "Herr" at bounding box center [0, 0] width 0 height 0
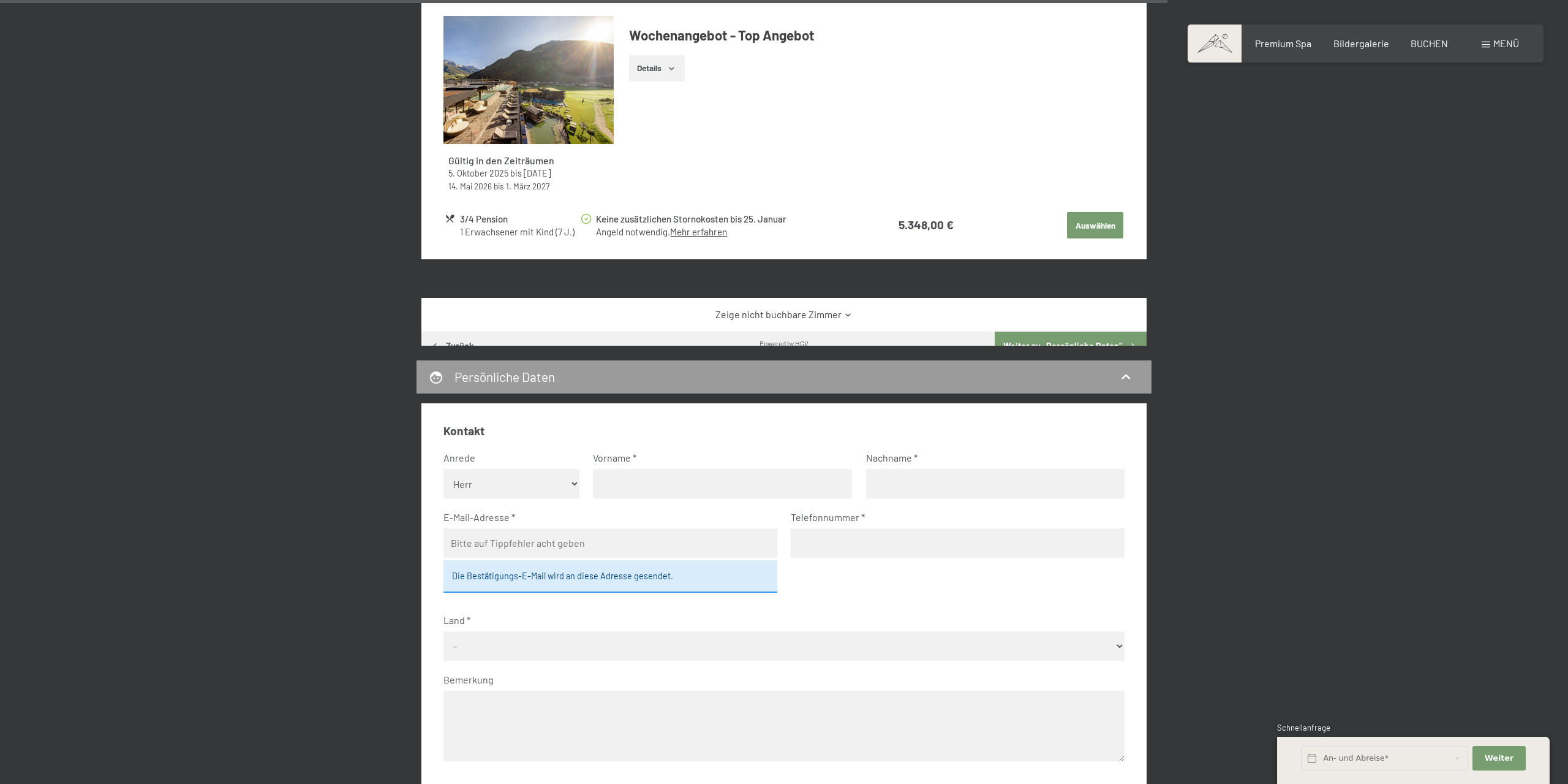
scroll to position [3421, 0]
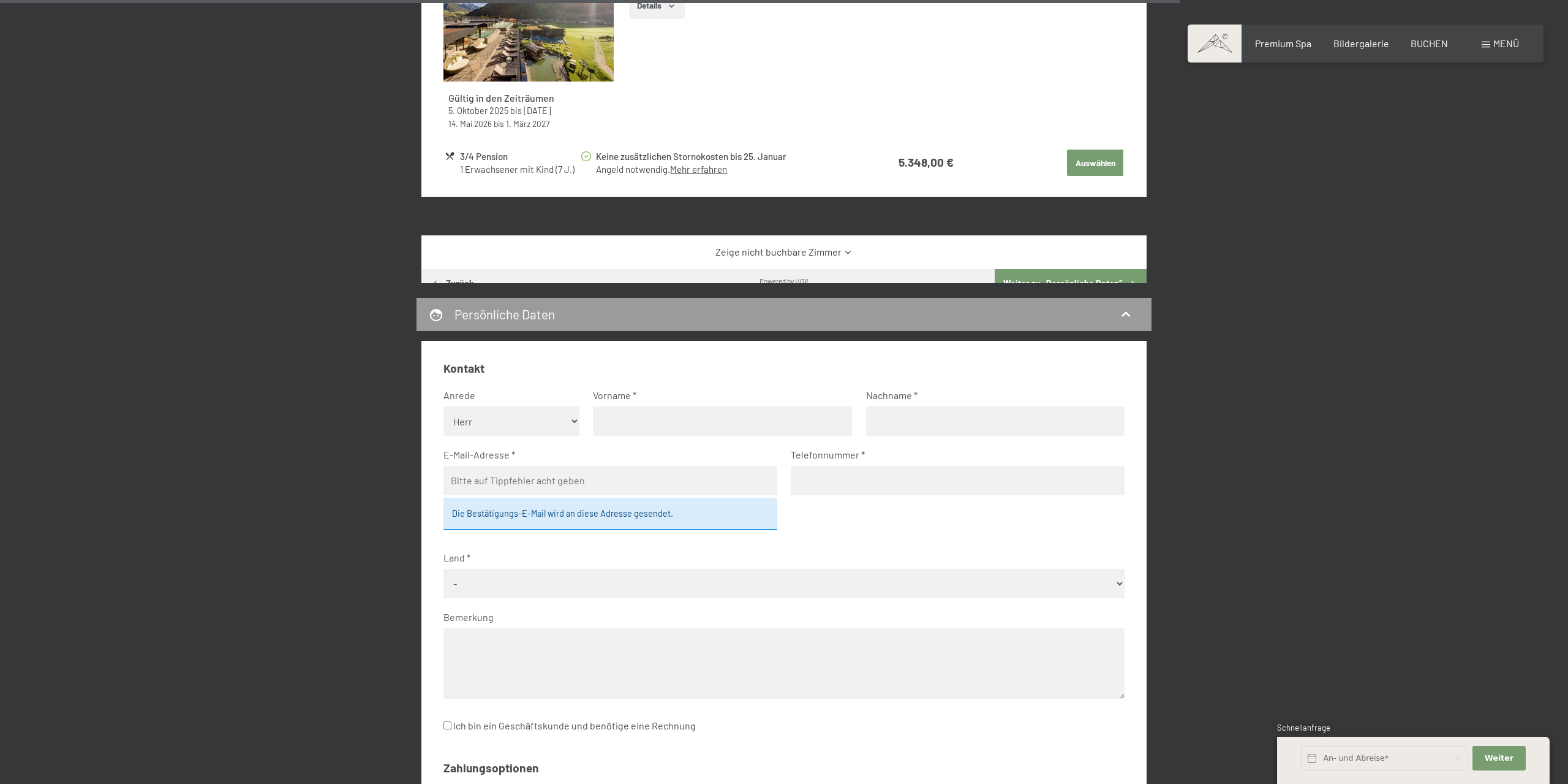
click at [444, 406] on select "Keine Angabe Frau Herr" at bounding box center [512, 421] width 137 height 29
select select "f"
click option "Frau" at bounding box center [0, 0] width 0 height 0
click at [650, 421] on input "text" at bounding box center [722, 421] width 259 height 29
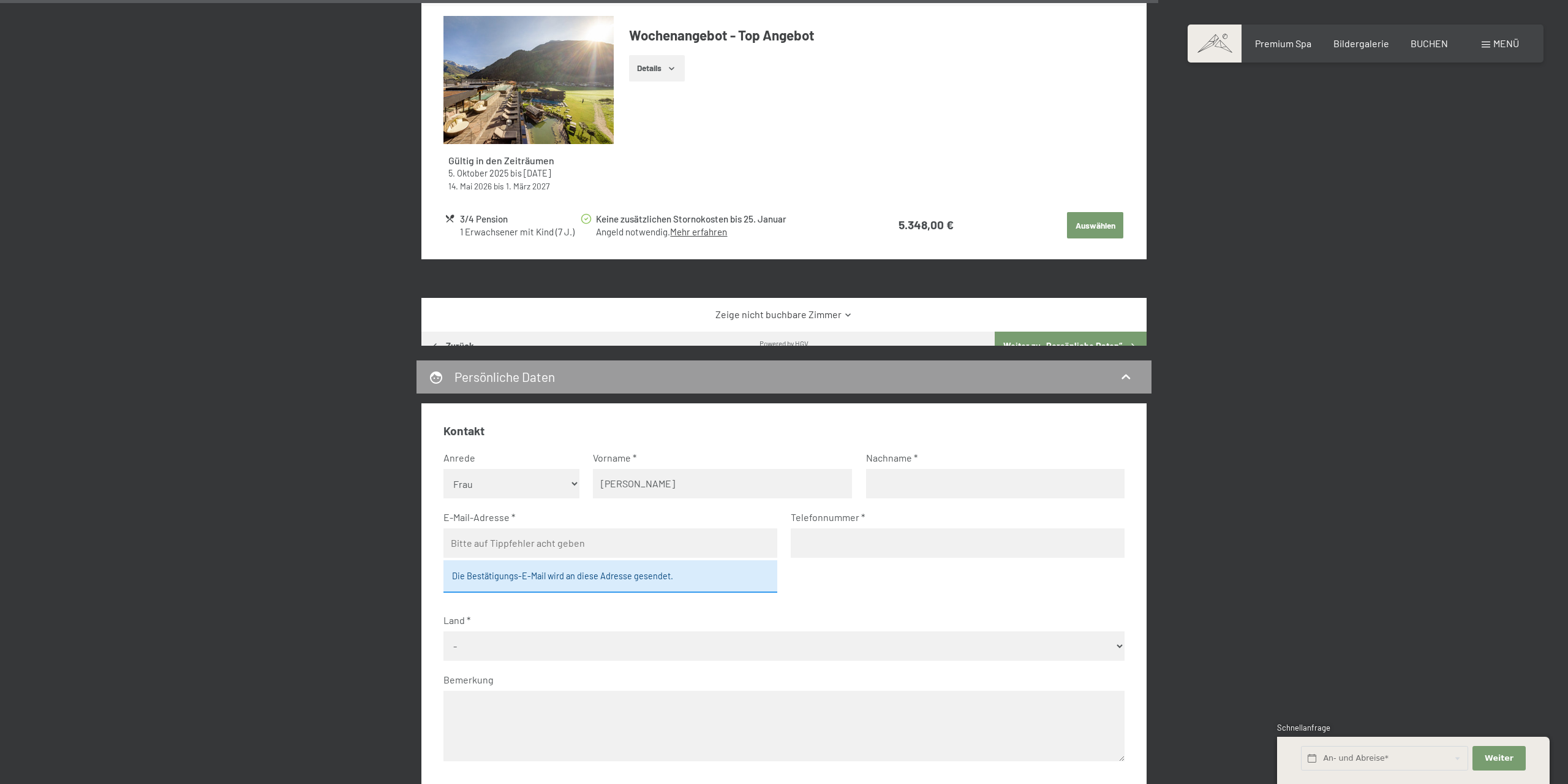
type input "Kerstin"
click at [894, 488] on input "text" at bounding box center [996, 483] width 259 height 29
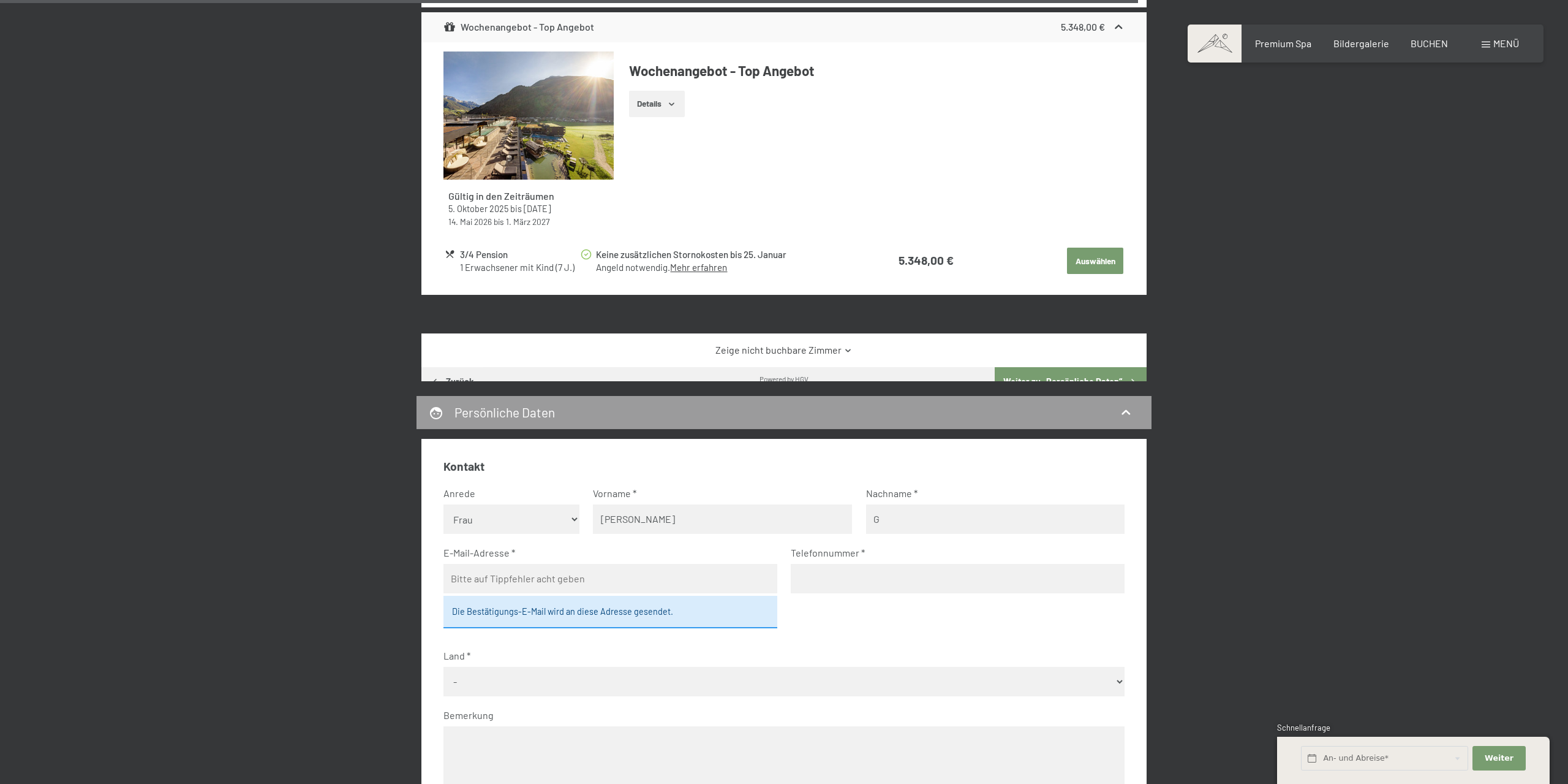
scroll to position [3296, 0]
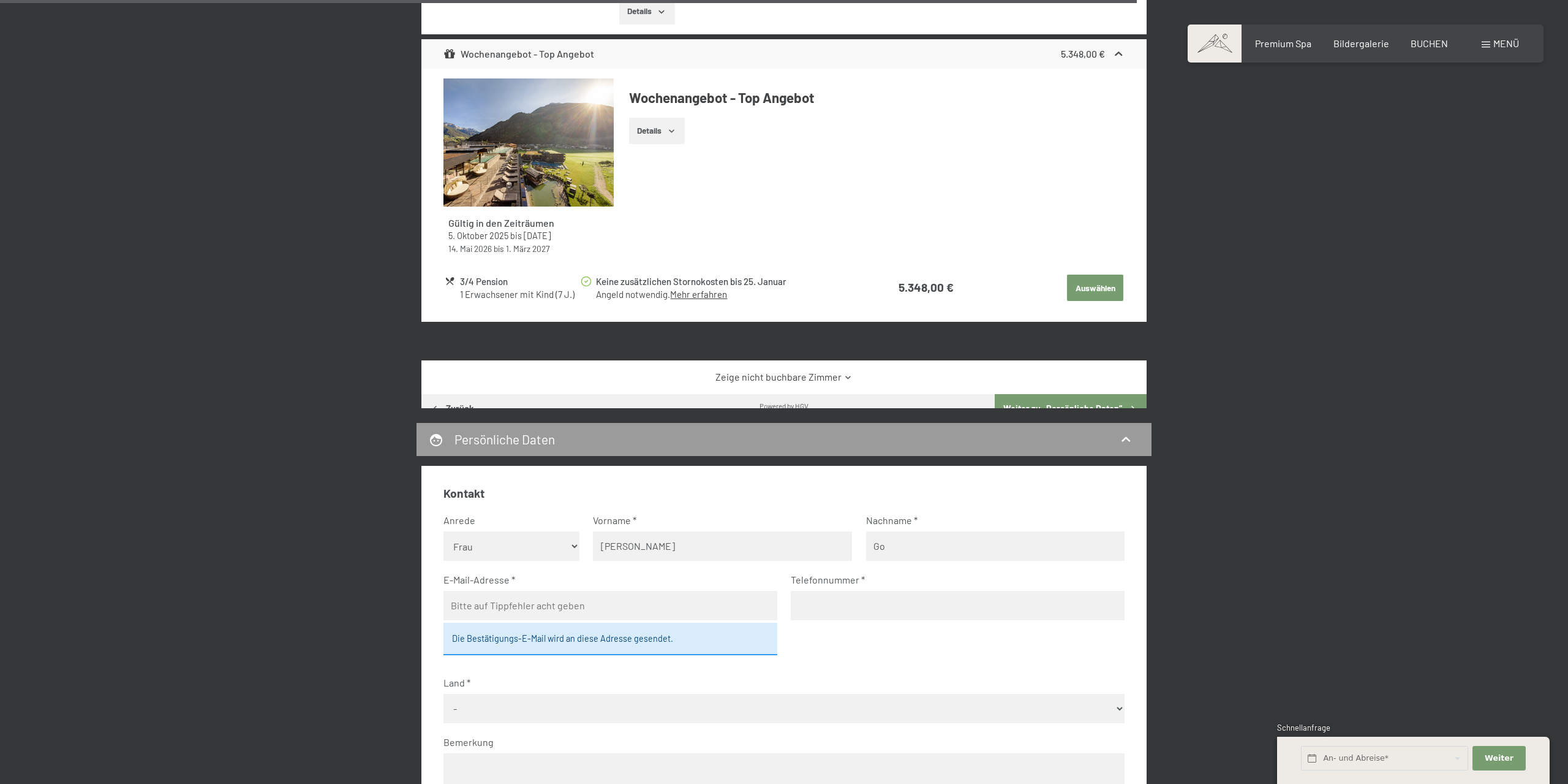
type input "Go"
type input "KERSTIN"
type input "GOEDERT"
type input "kerstin.goedert@pura-erlebnis.de"
type input "01715628979"
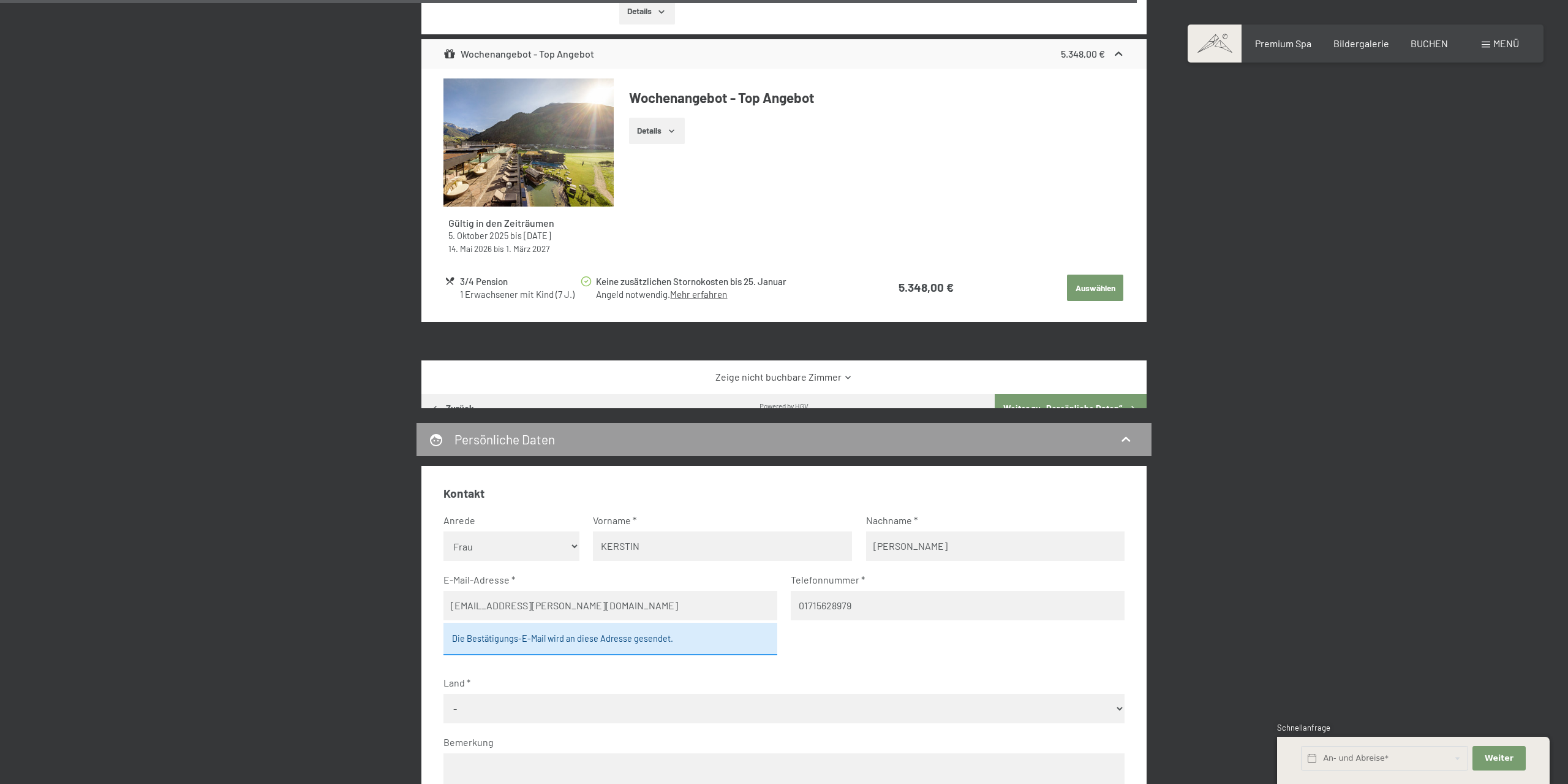
select select "DEU"
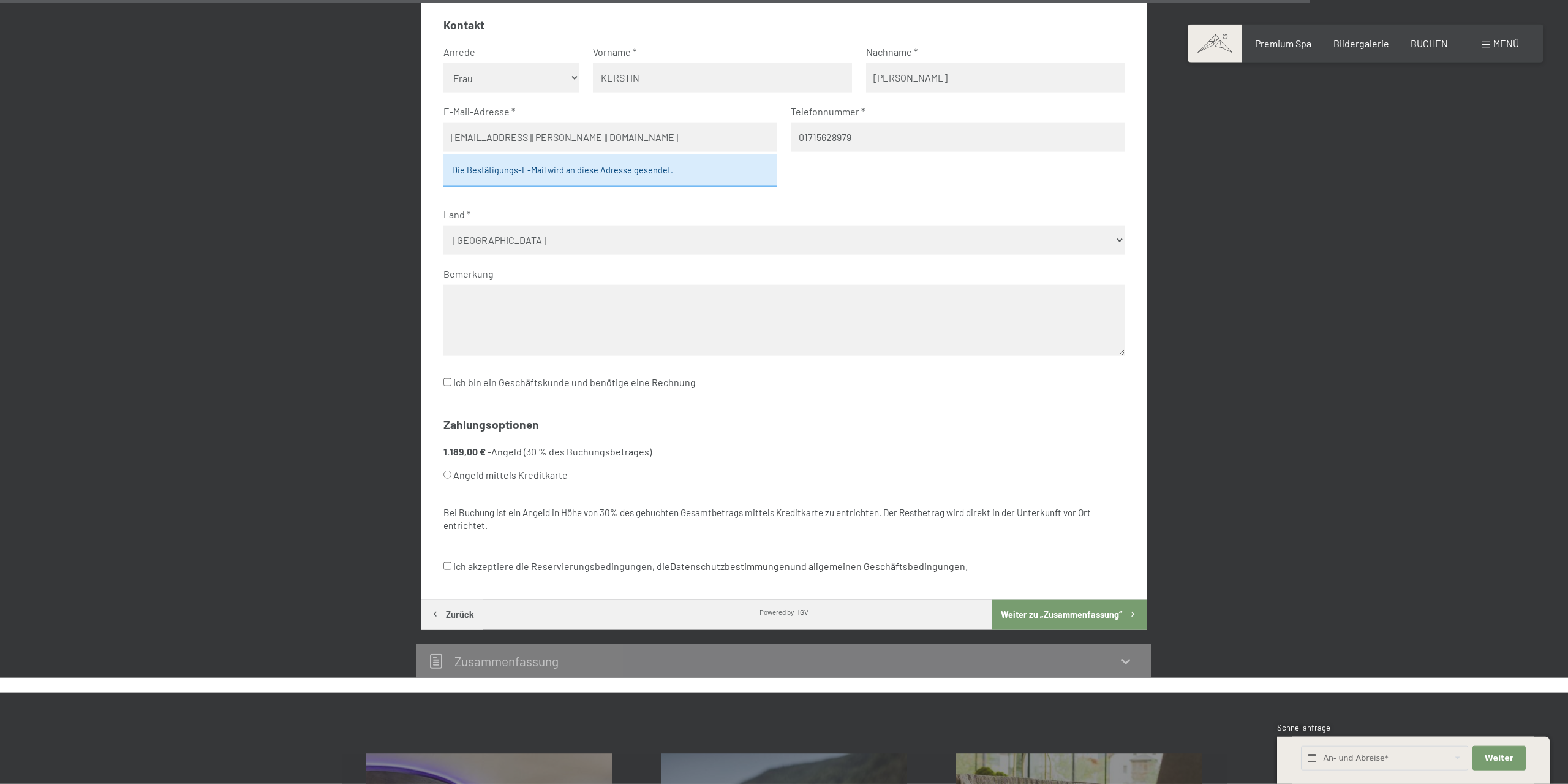
scroll to position [3796, 0]
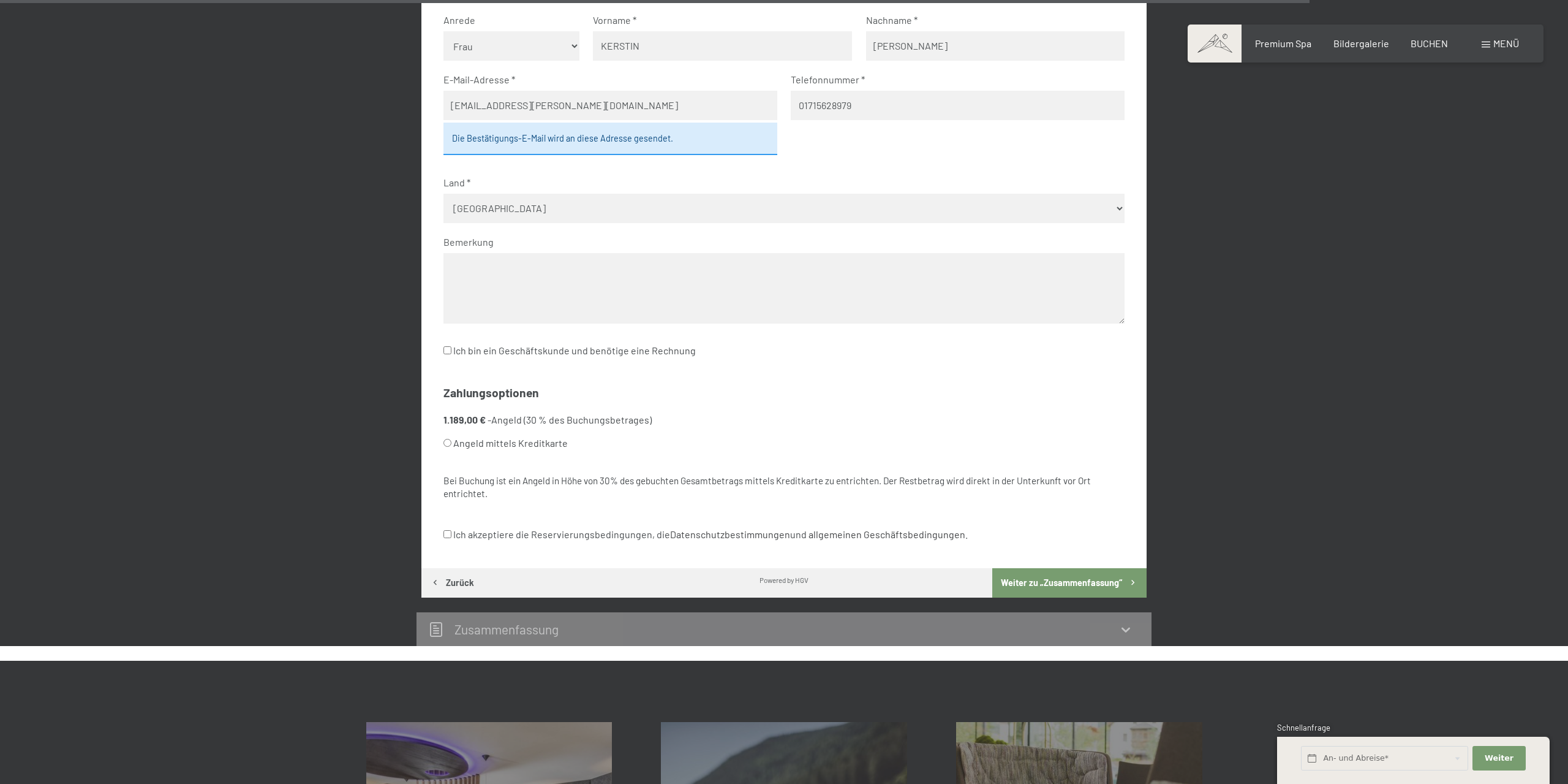
click at [446, 347] on input "Ich bin ein Geschäftskunde und benötige eine Rechnung" at bounding box center [447, 350] width 8 height 8
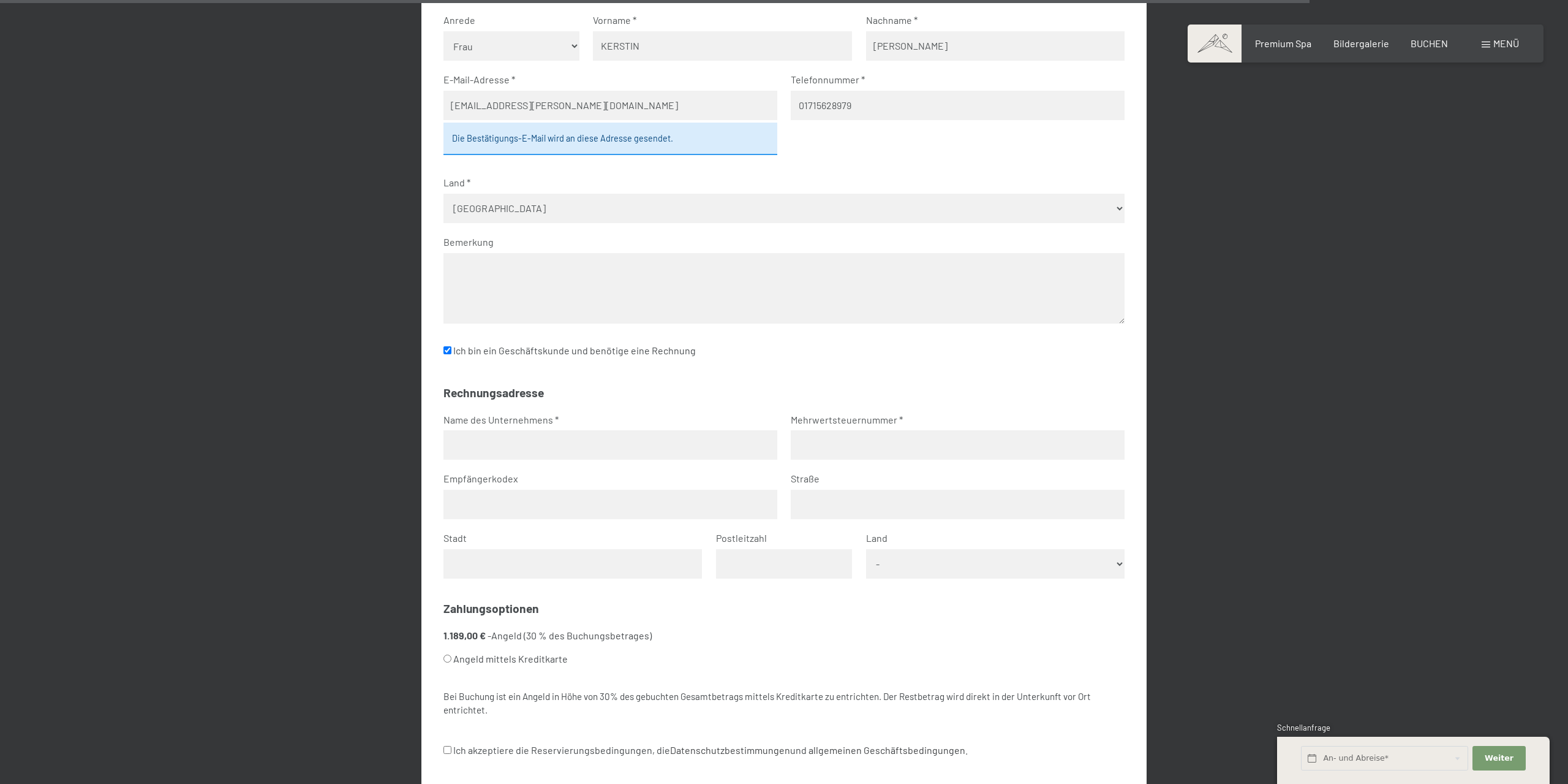
click at [447, 348] on input "Ich bin ein Geschäftskunde und benötige eine Rechnung" at bounding box center [447, 350] width 8 height 8
checkbox input "false"
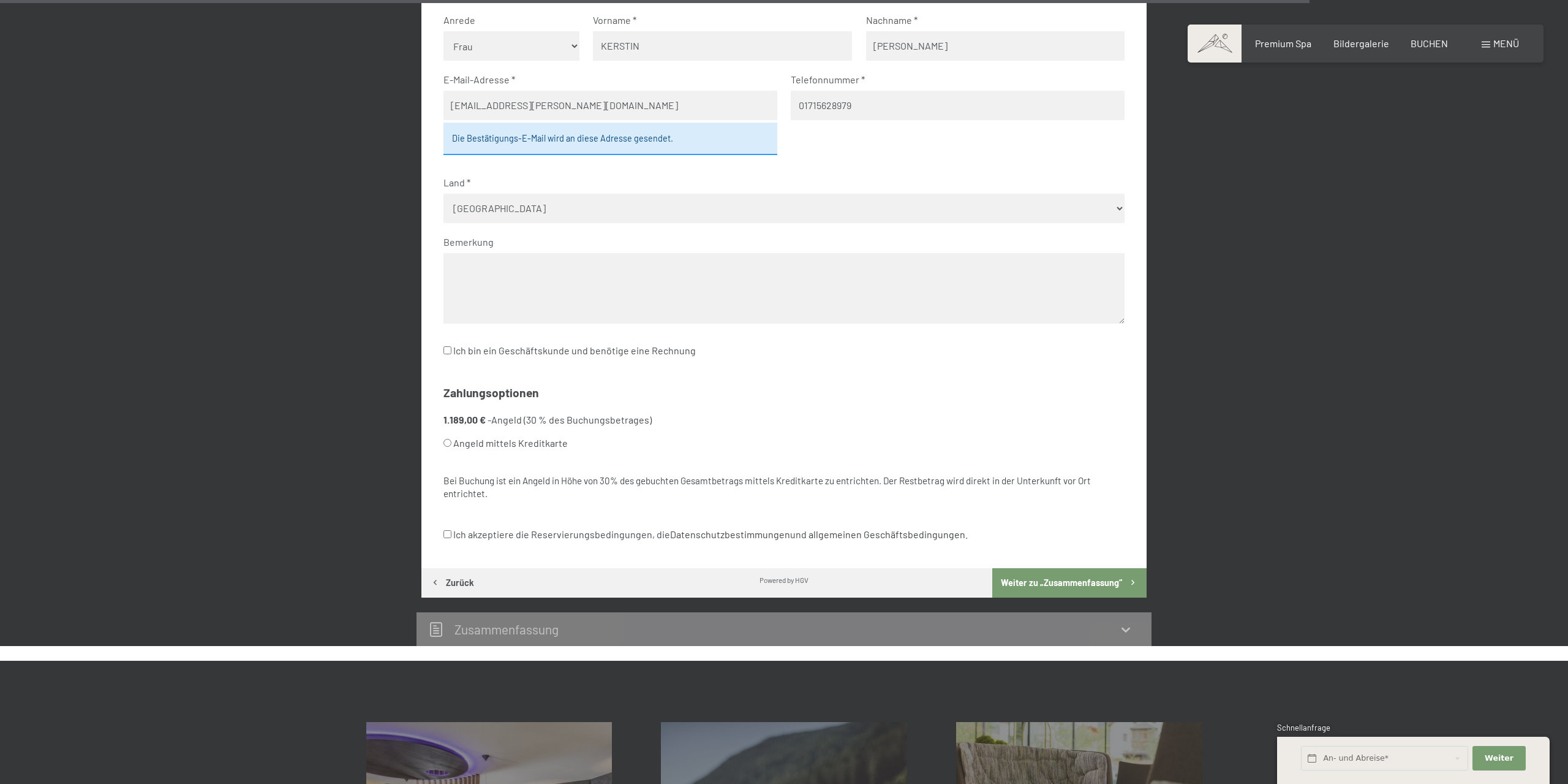
click at [446, 442] on input "Angeld mittels Kreditkarte" at bounding box center [447, 442] width 8 height 8
radio input "true"
click at [446, 532] on input "Ich akzeptiere die Reservierungsbedingungen, die Datenschutzbestimmungen und al…" at bounding box center [447, 534] width 8 height 8
checkbox input "true"
click at [1043, 579] on button "Weiter zu „Zusammen­fassung“" at bounding box center [1069, 583] width 154 height 29
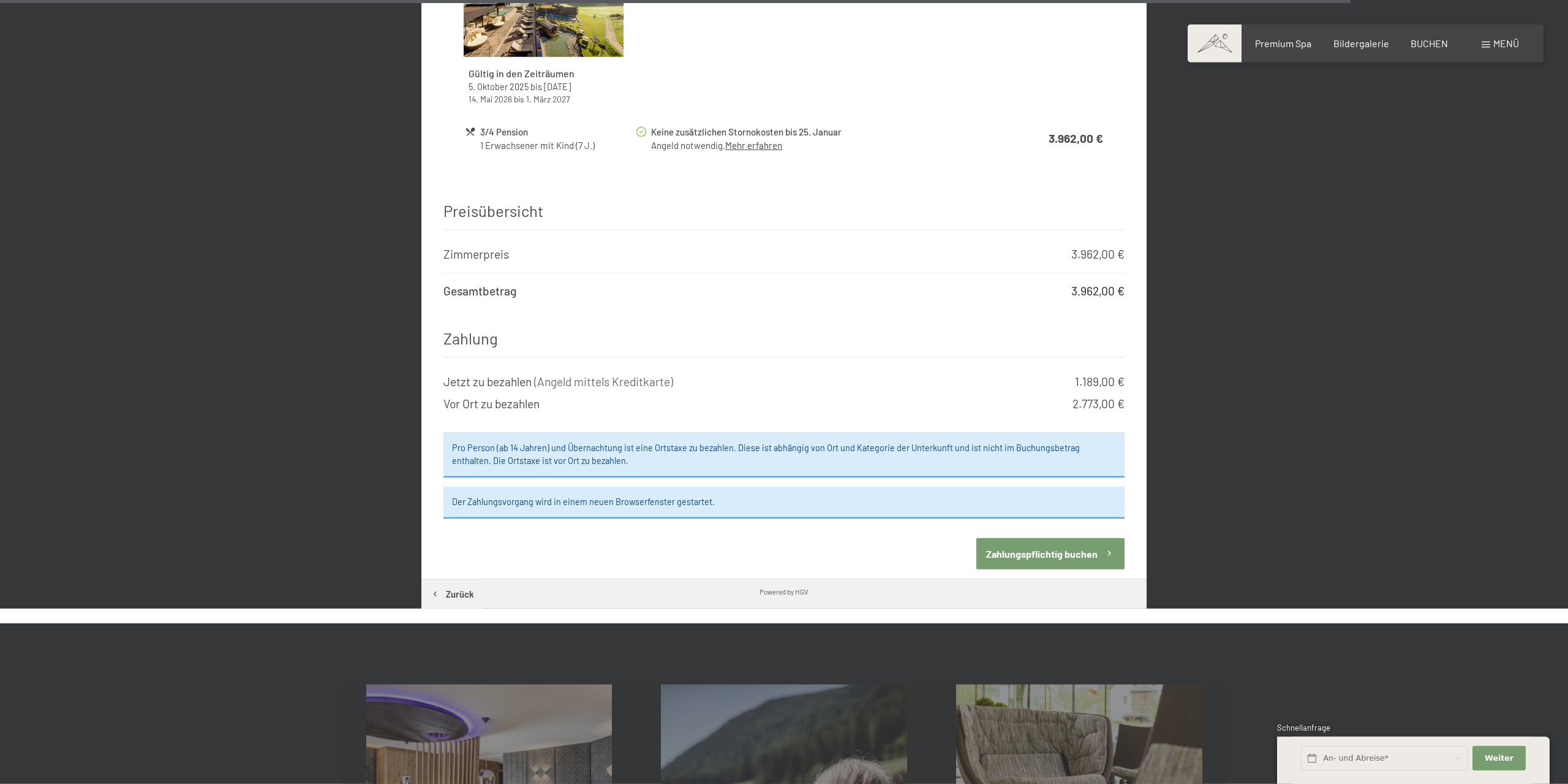
scroll to position [4418, 0]
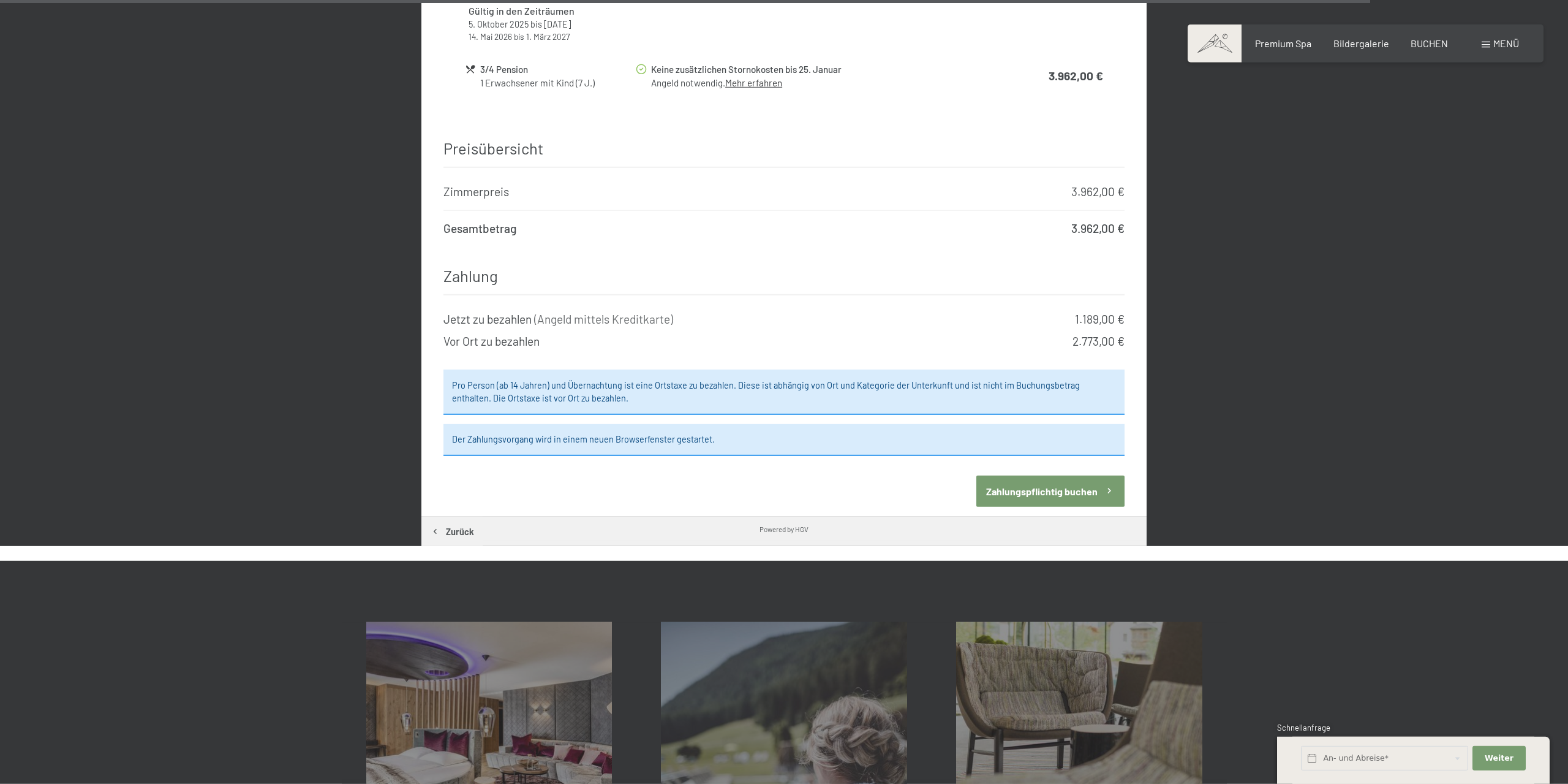
click at [1043, 483] on button "Zahlungspflichtig buchen" at bounding box center [1050, 491] width 148 height 31
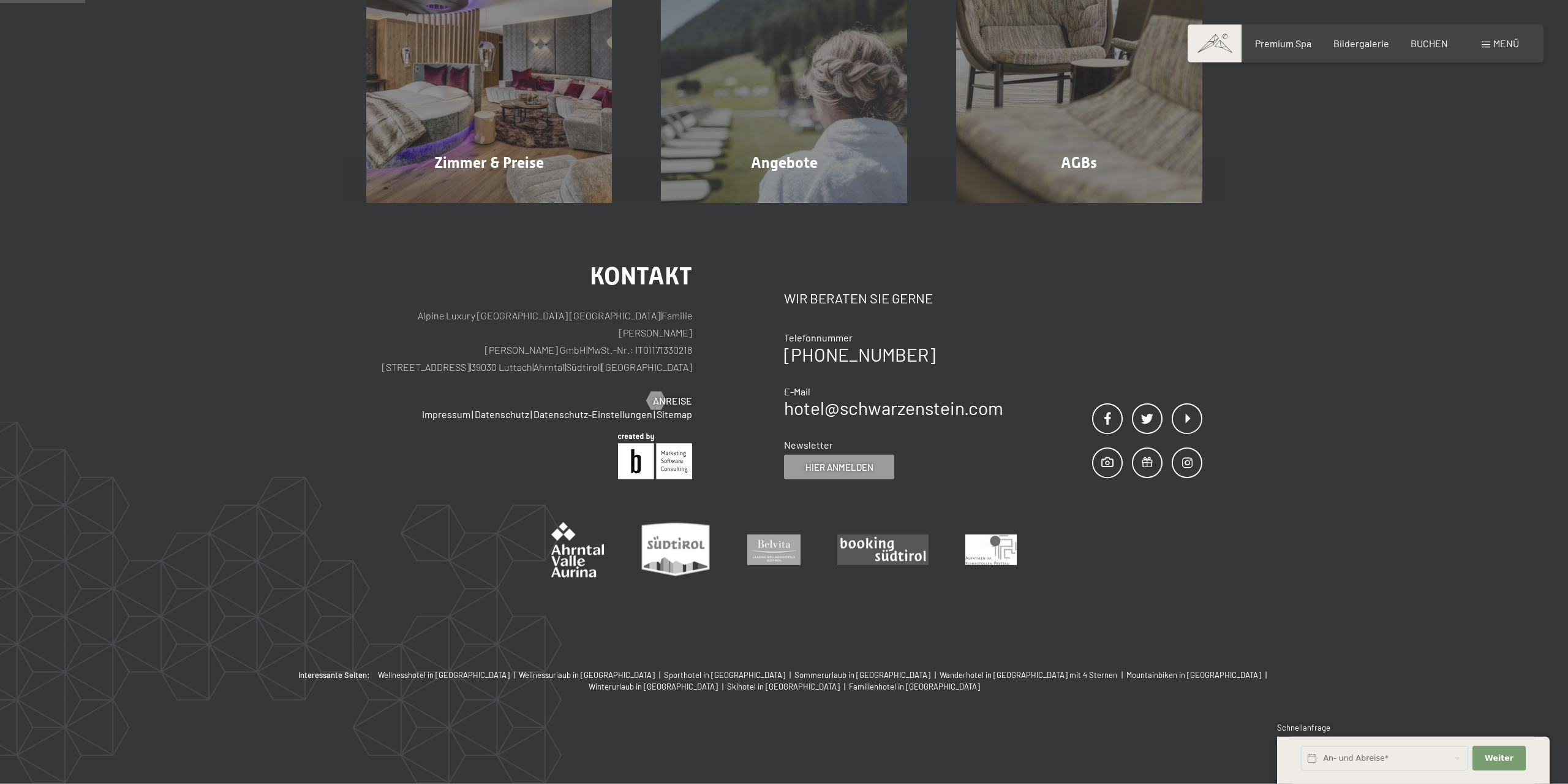
scroll to position [292, 0]
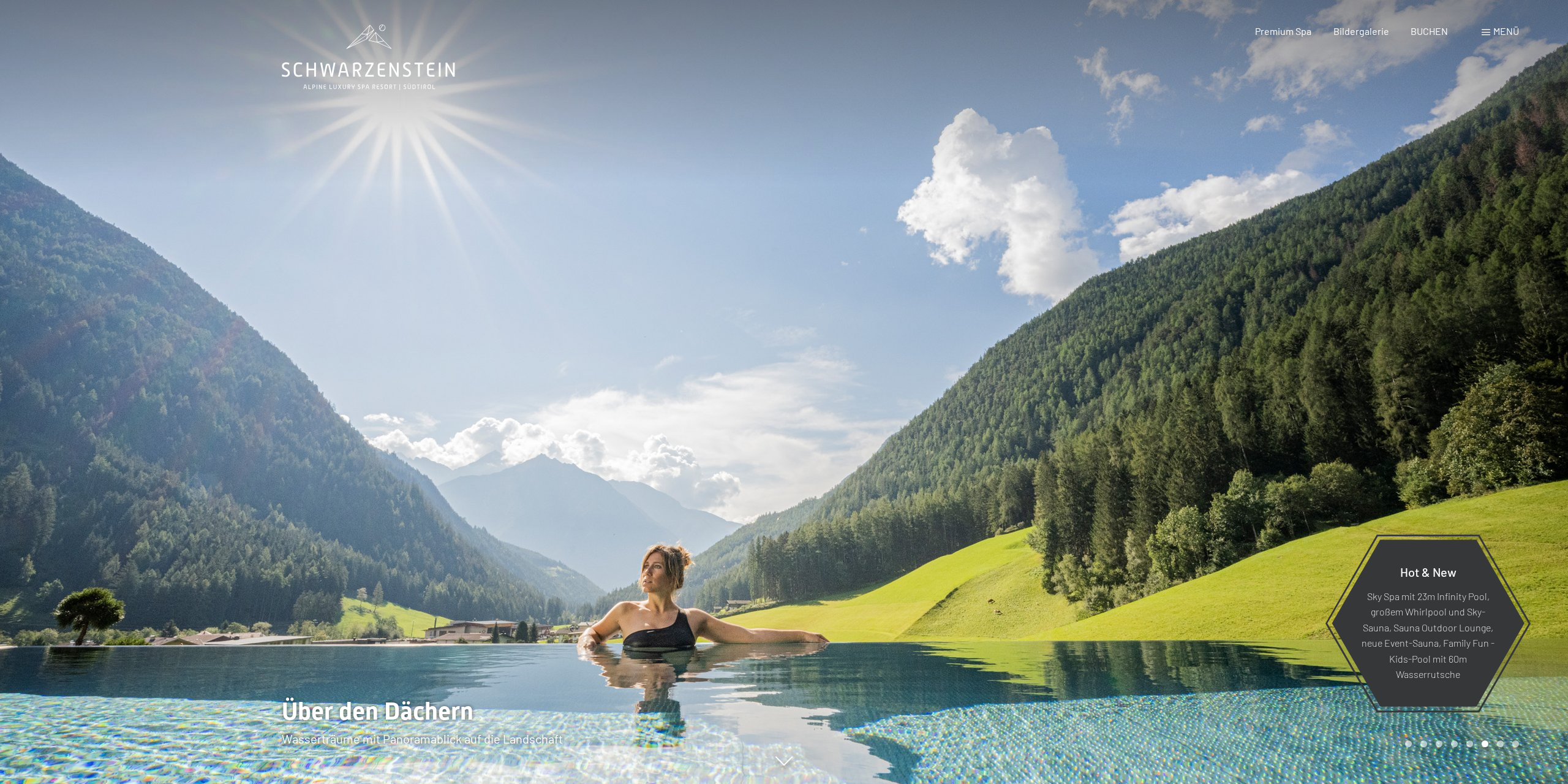
click at [1487, 32] on span at bounding box center [1485, 32] width 8 height 6
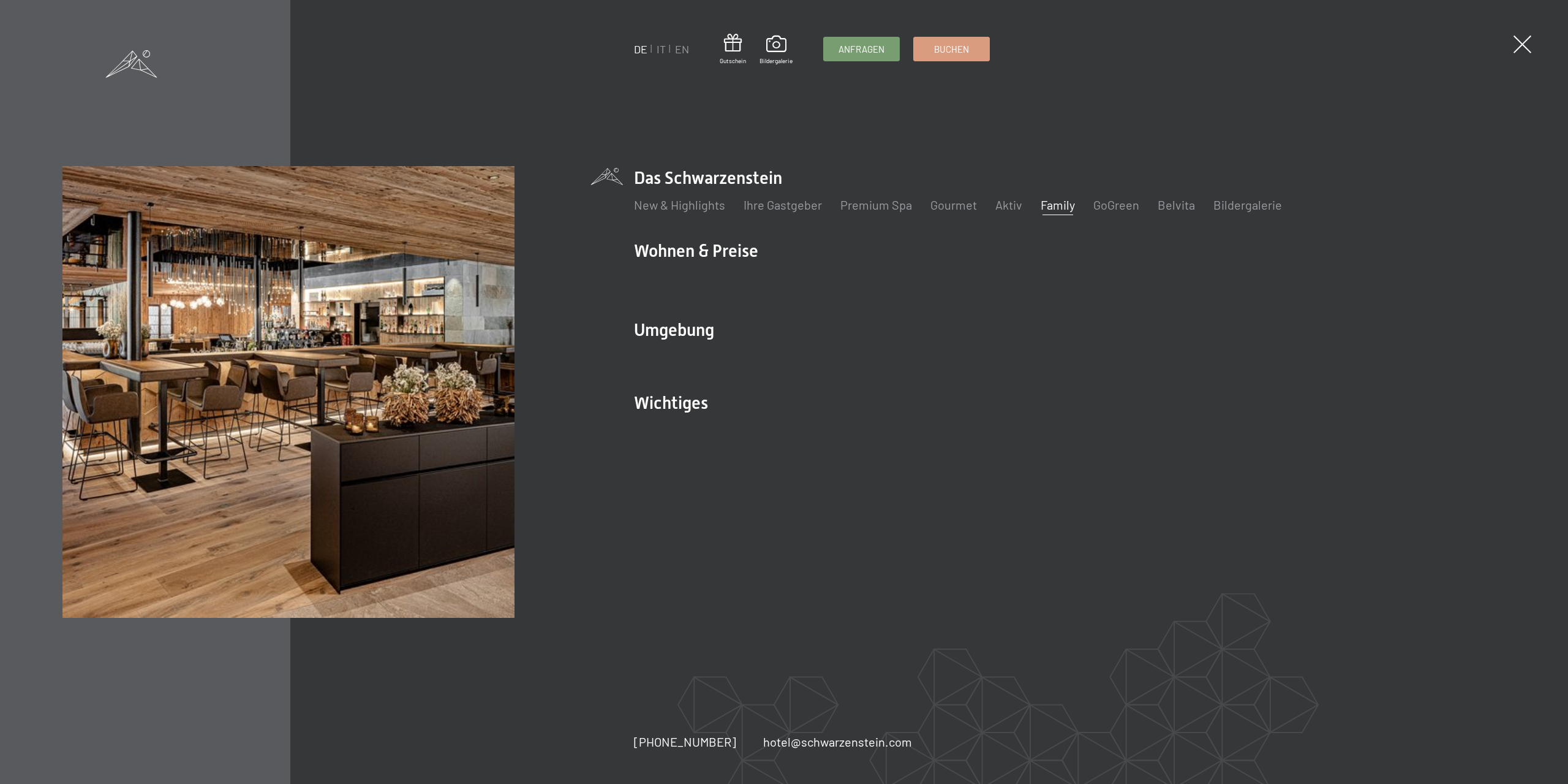
click at [1051, 203] on link "Family" at bounding box center [1057, 205] width 34 height 15
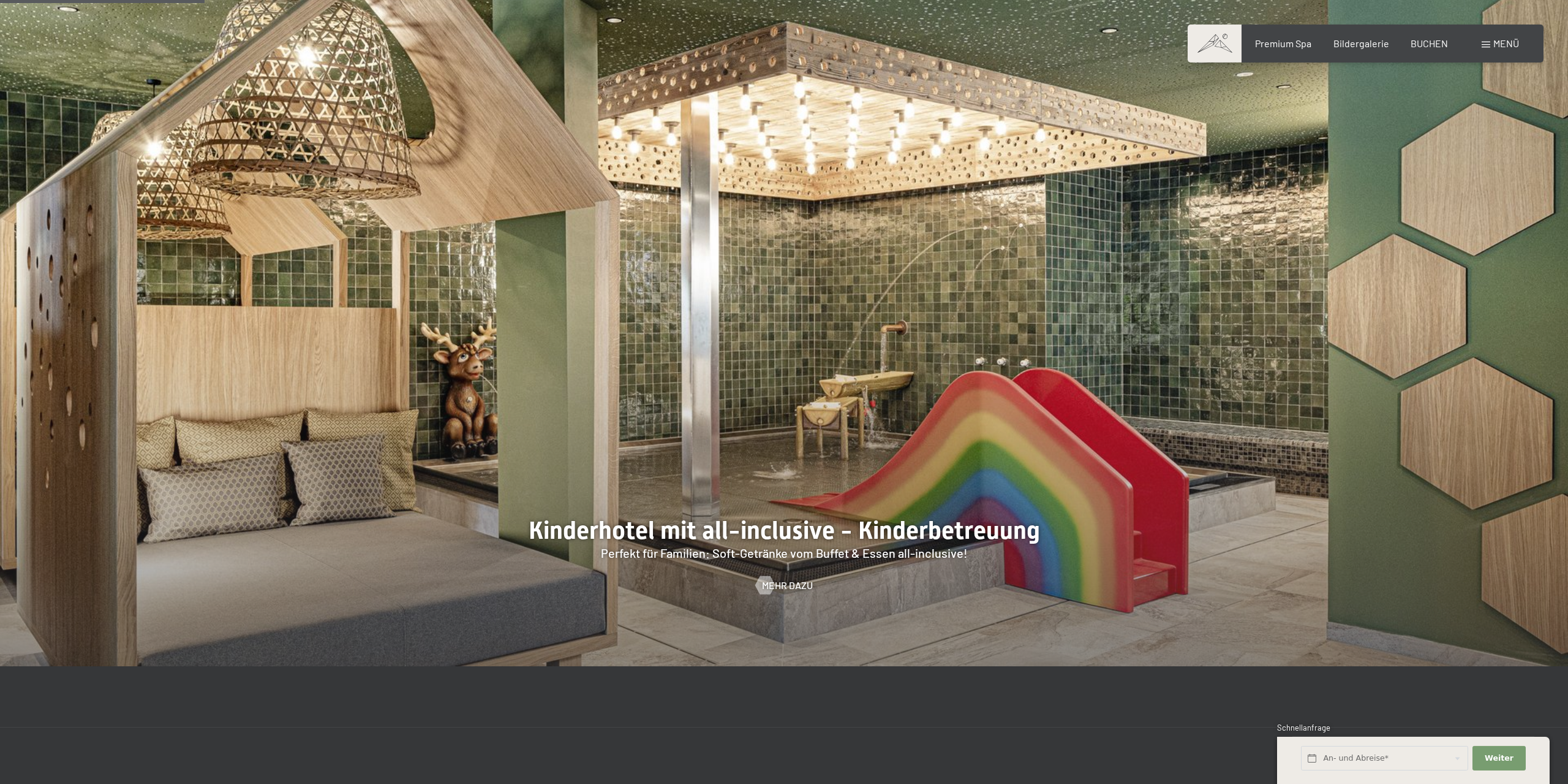
scroll to position [1375, 0]
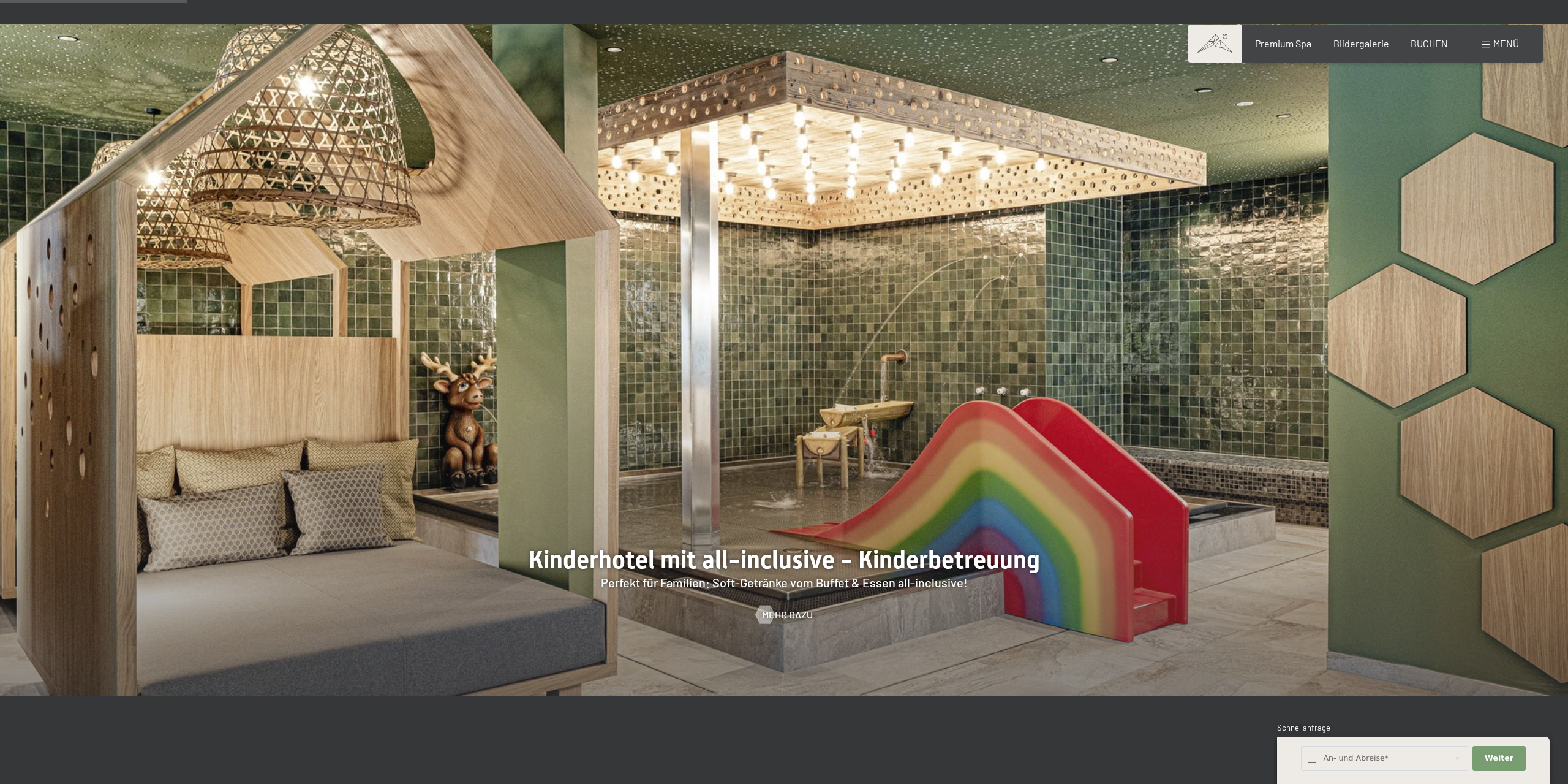
click at [1485, 43] on span at bounding box center [1485, 44] width 8 height 6
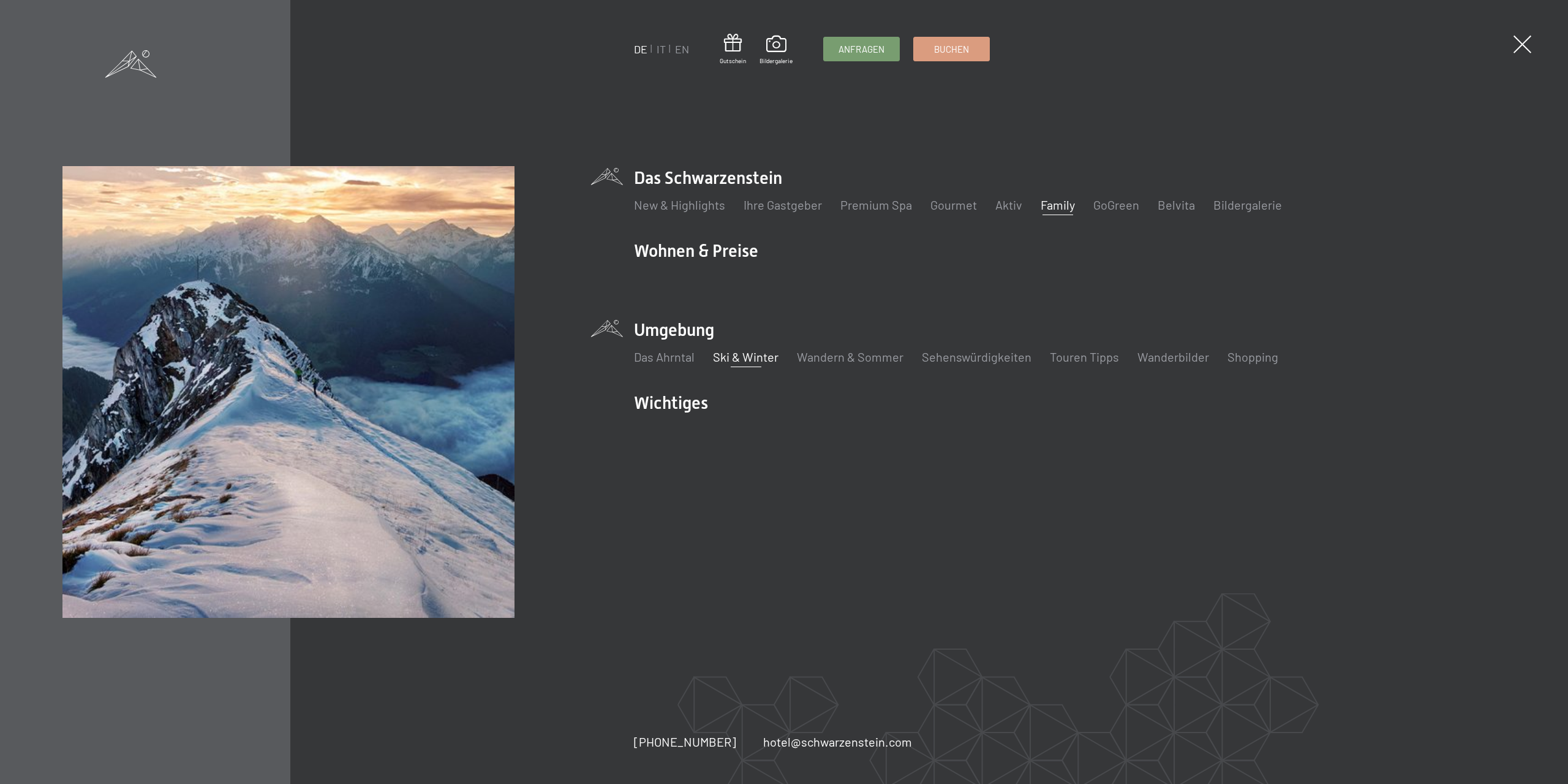
click at [750, 356] on link "Ski & Winter" at bounding box center [745, 357] width 65 height 15
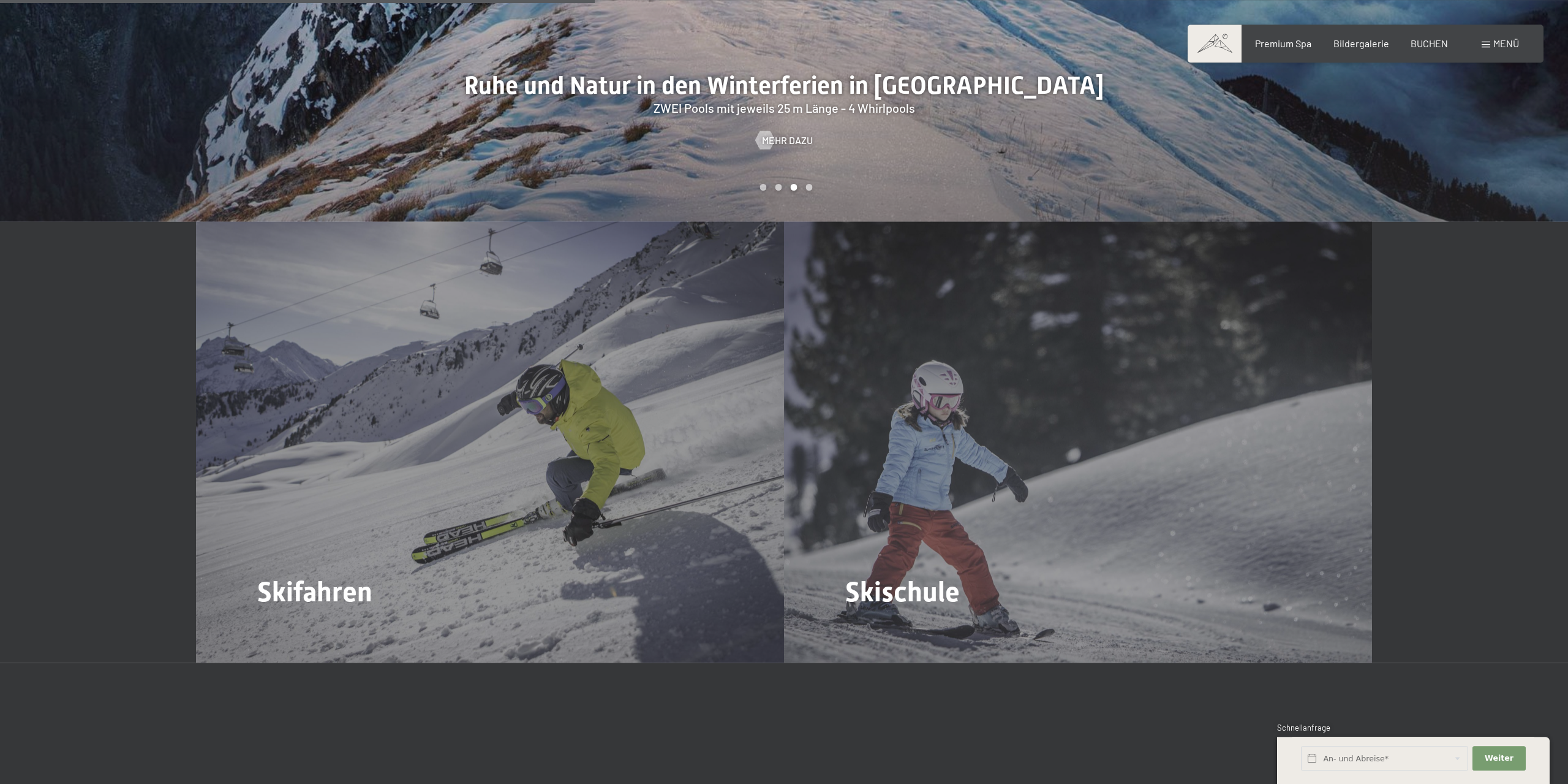
scroll to position [2126, 0]
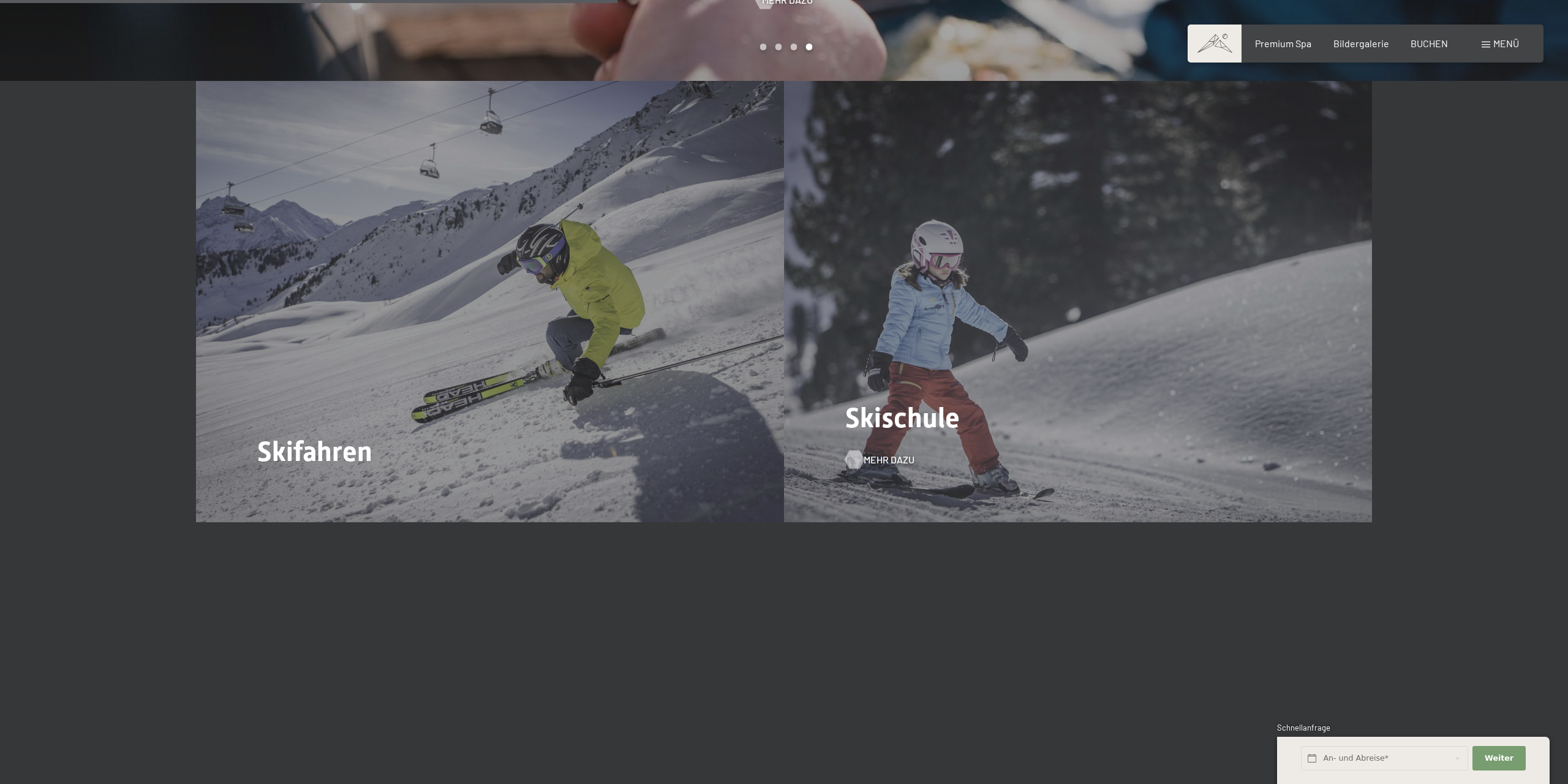
click at [879, 453] on span "Mehr dazu" at bounding box center [888, 460] width 51 height 14
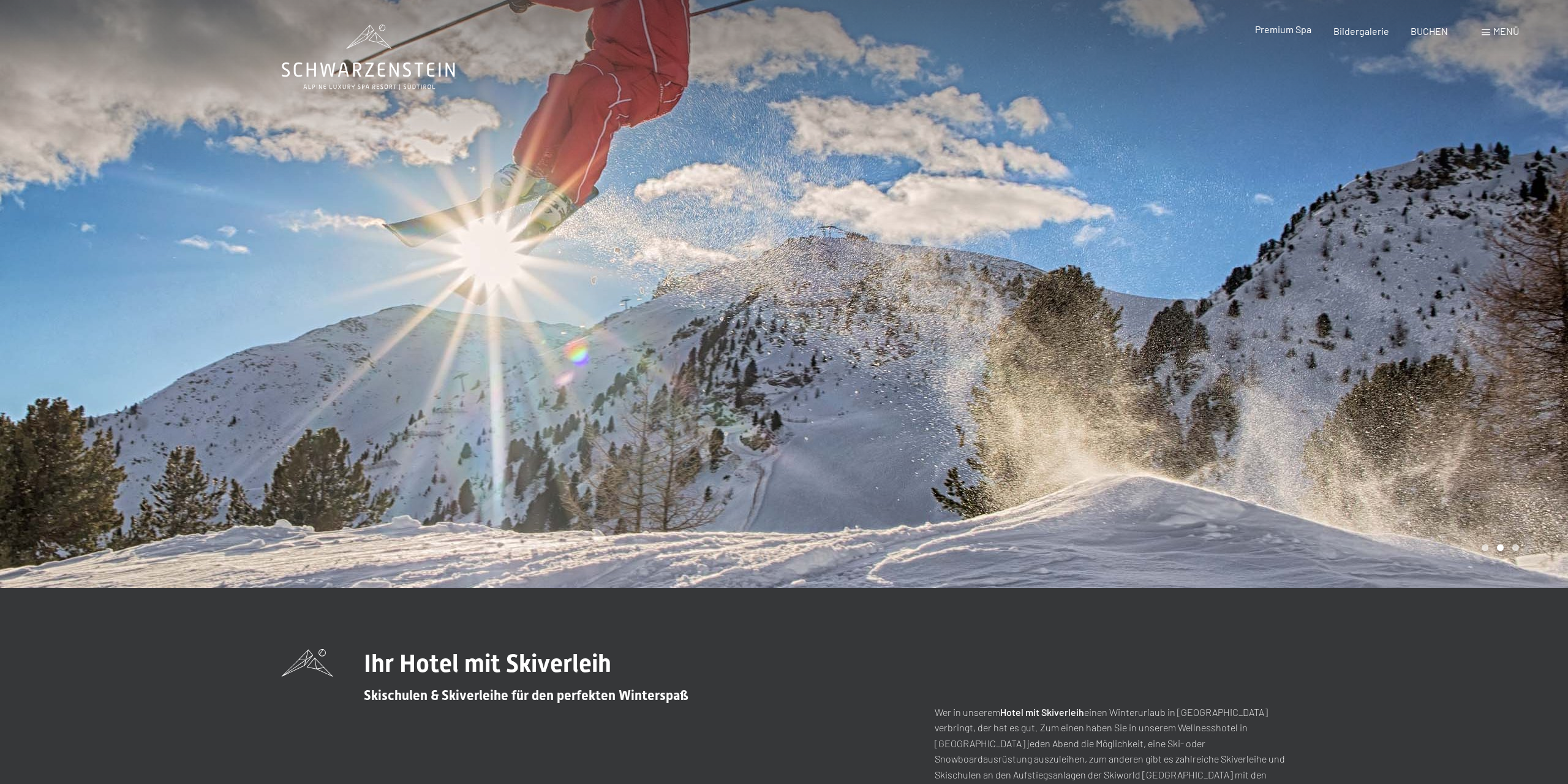
click at [1289, 31] on span "Premium Spa" at bounding box center [1282, 28] width 56 height 12
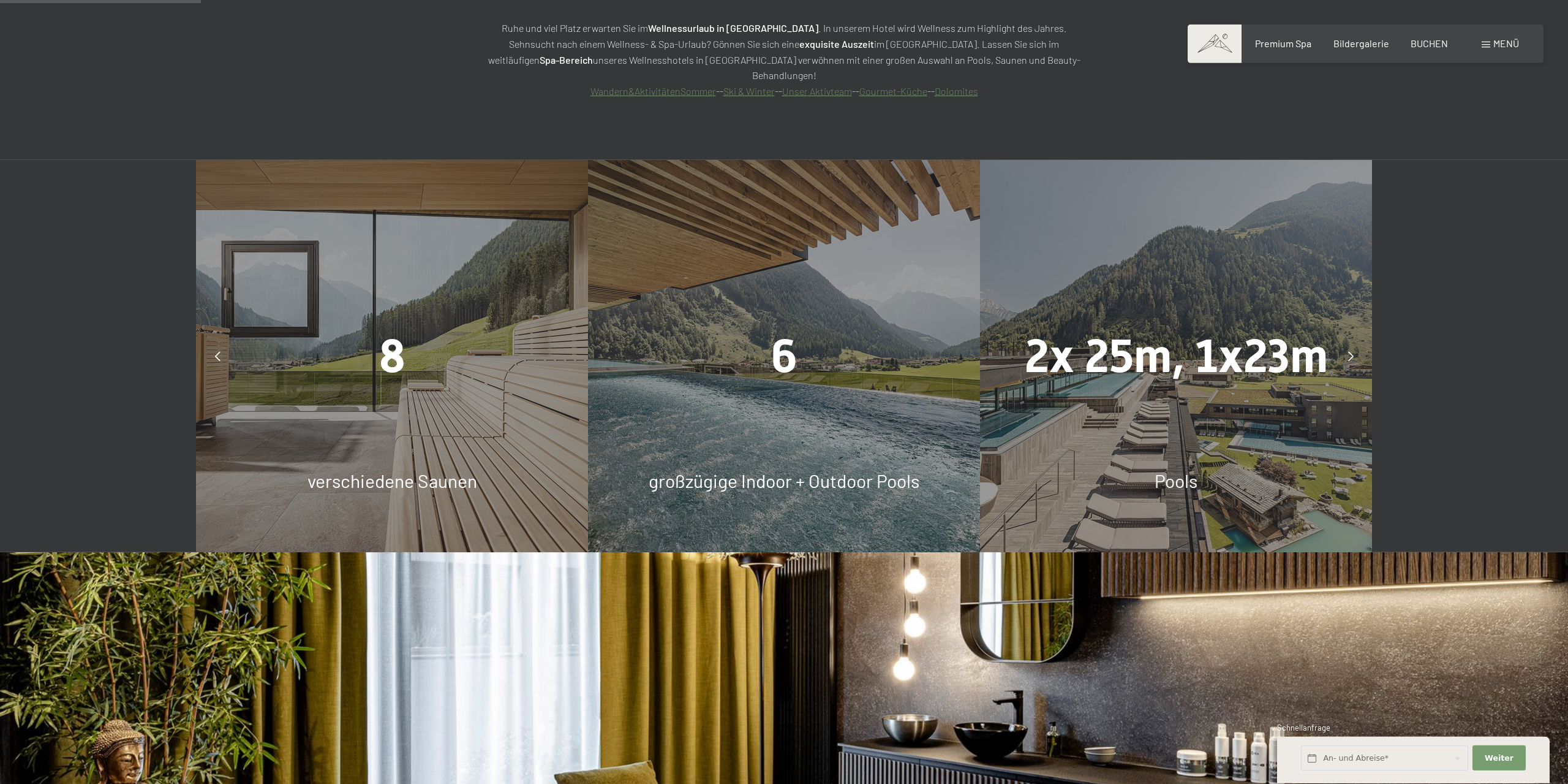
scroll to position [1375, 0]
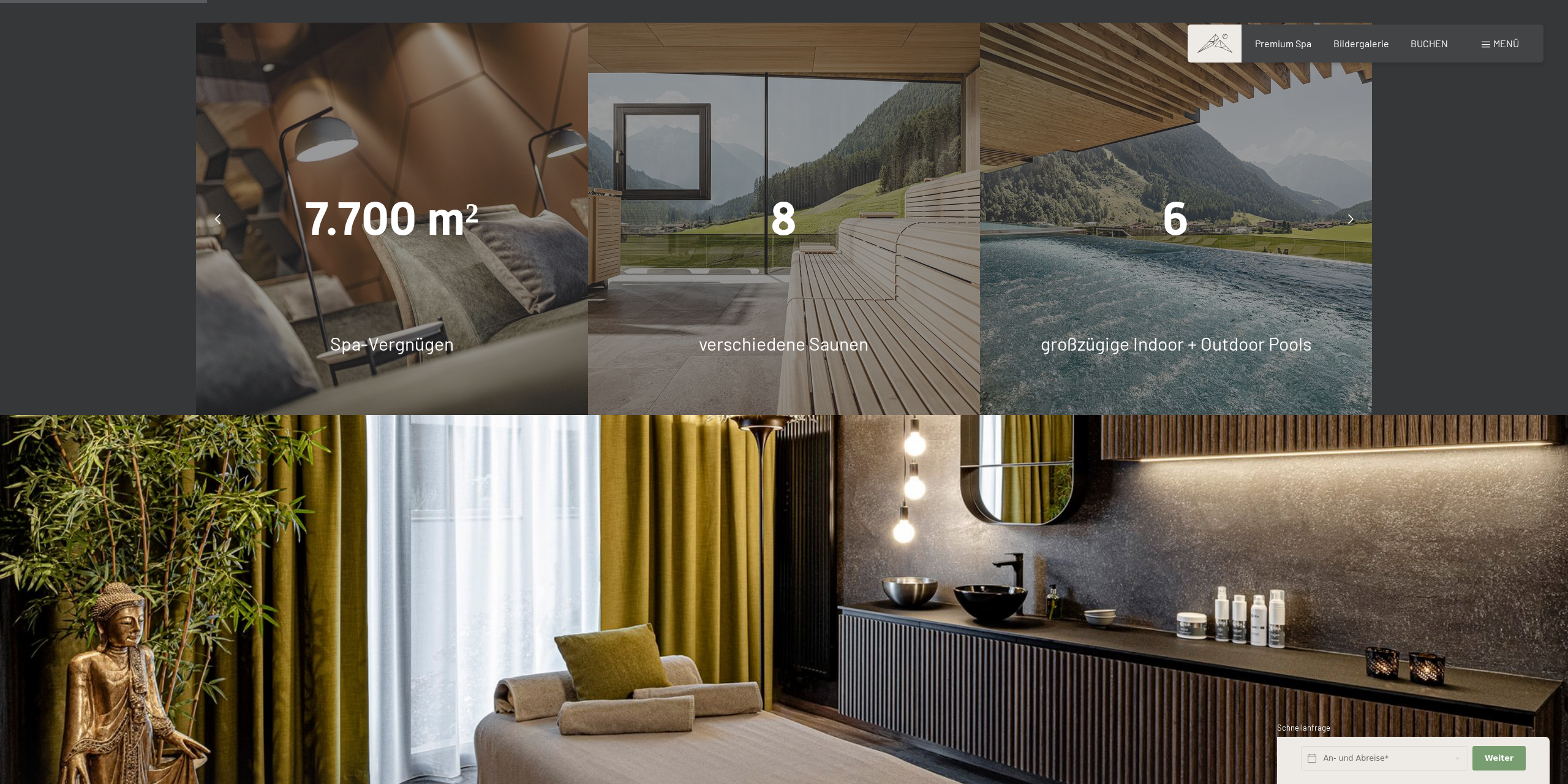
click at [1485, 45] on span at bounding box center [1485, 44] width 8 height 6
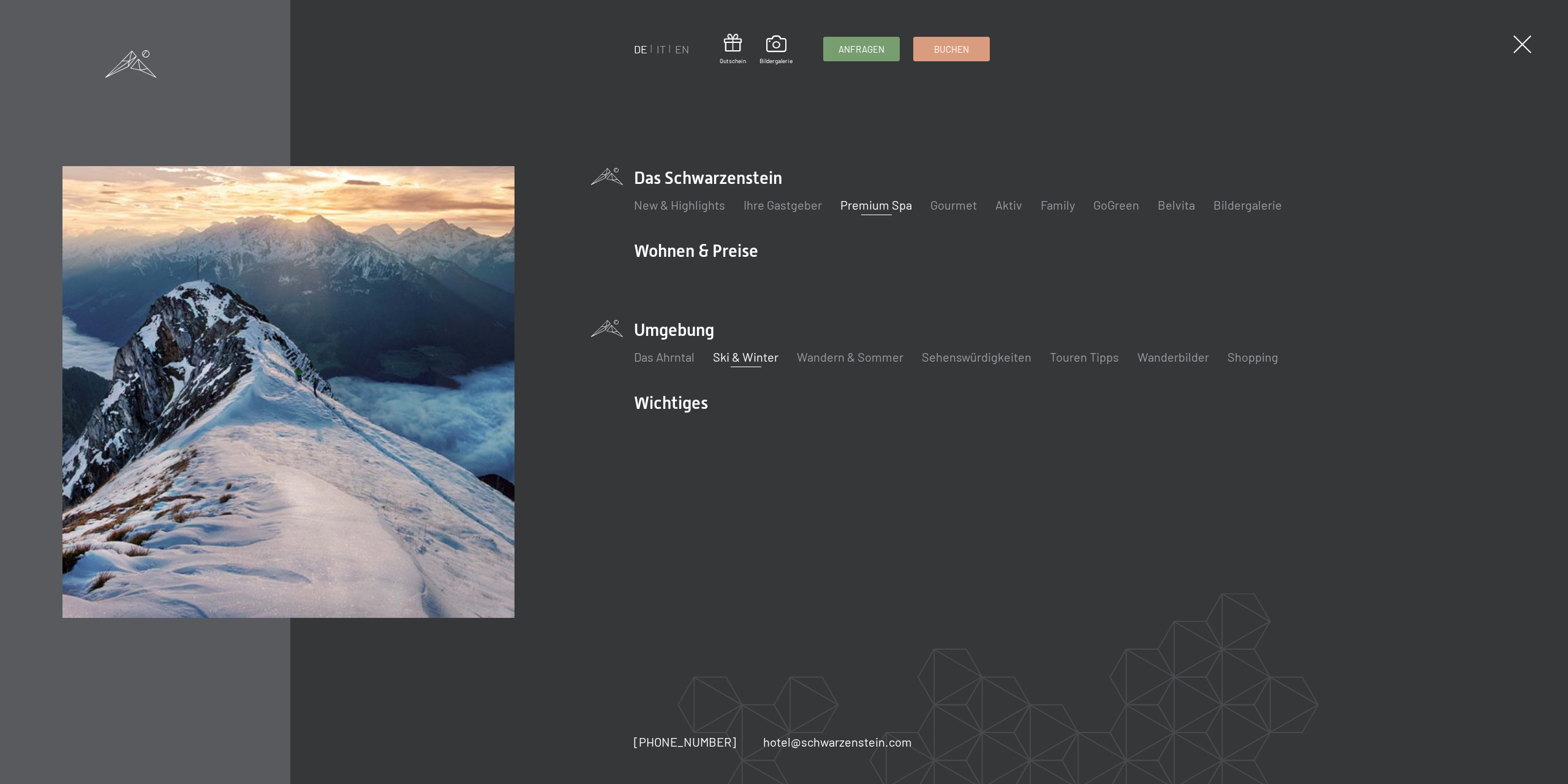
click at [752, 358] on link "Ski & Winter" at bounding box center [745, 357] width 65 height 15
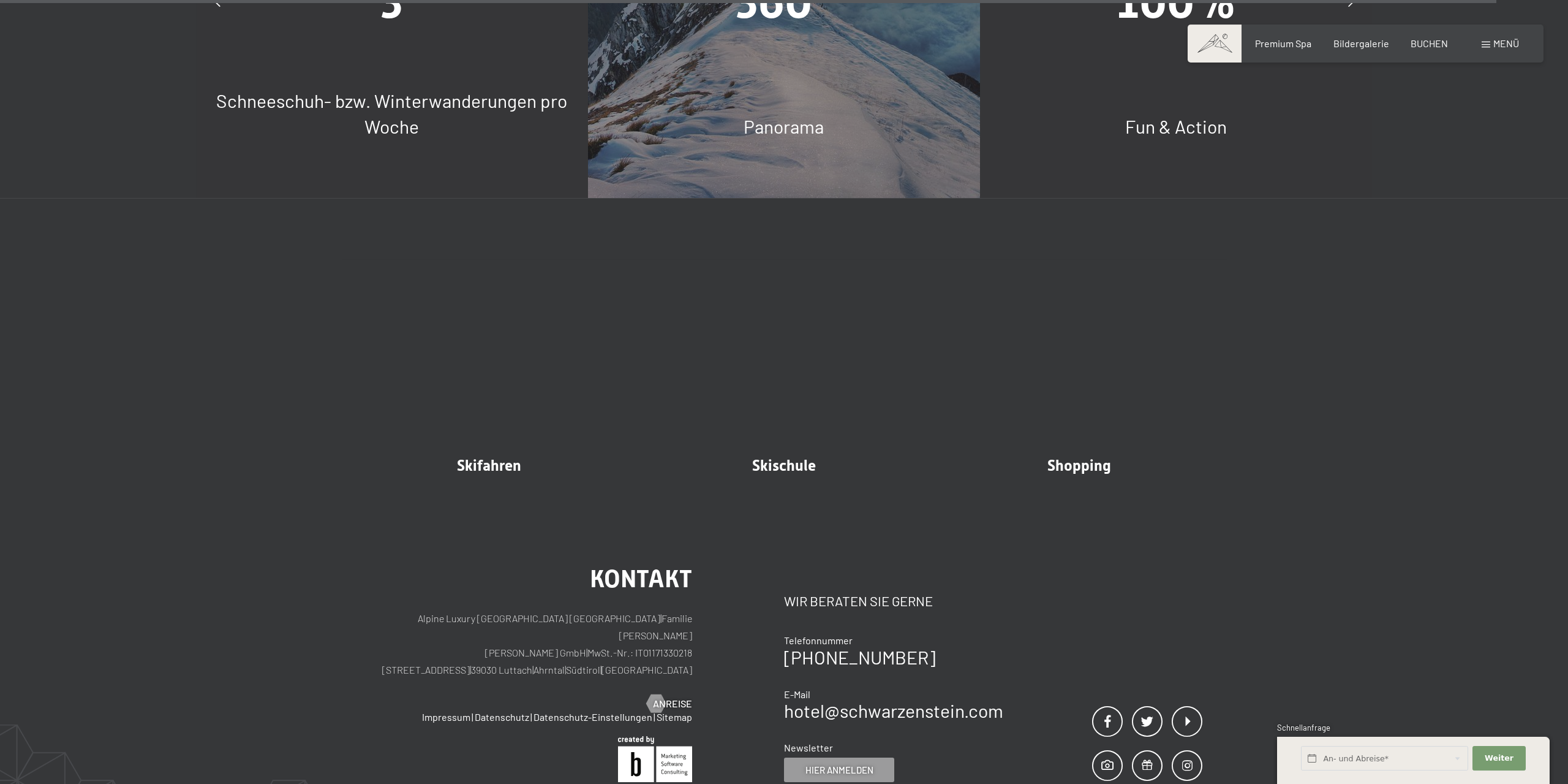
scroll to position [4938, 0]
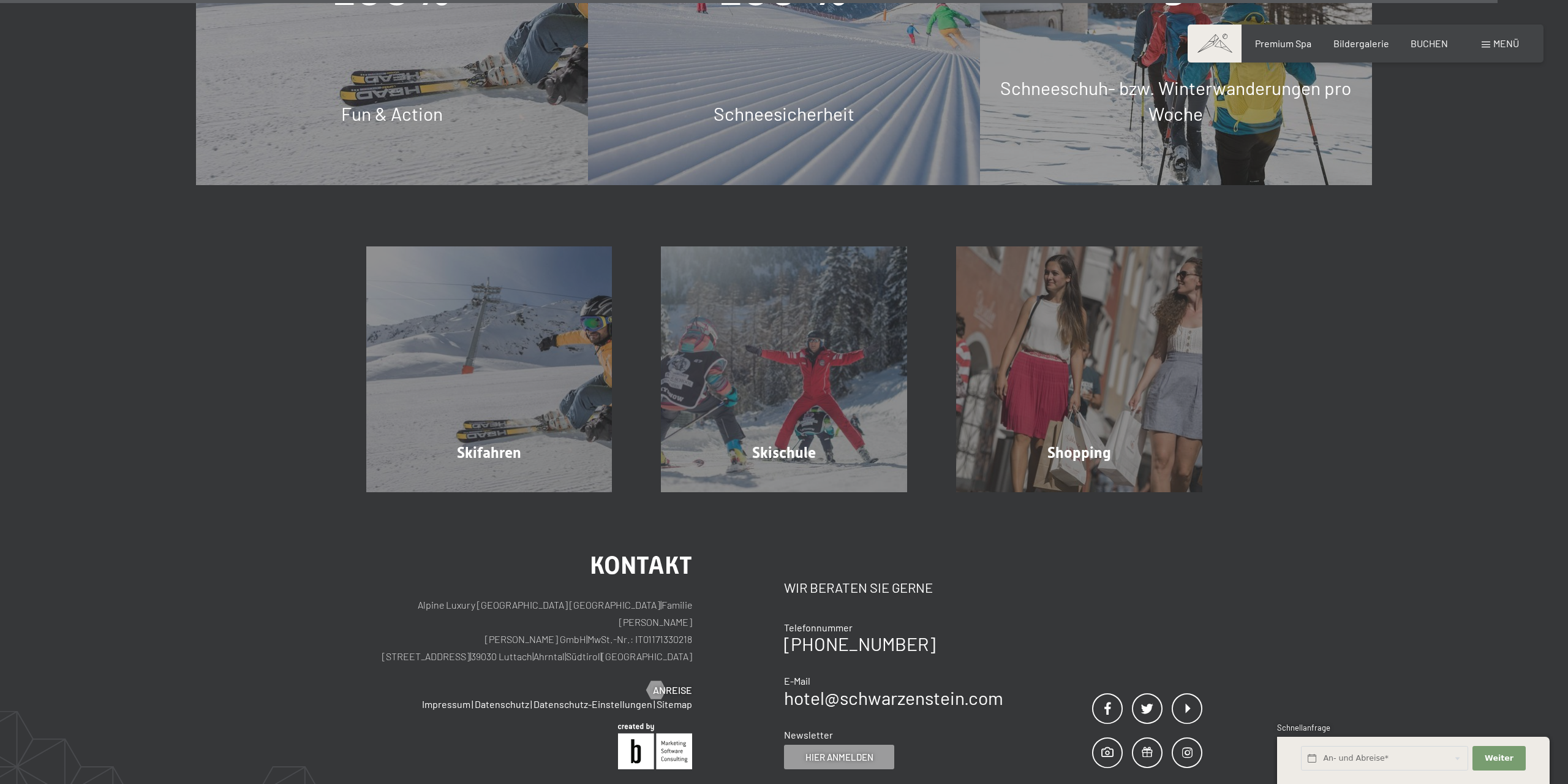
drag, startPoint x: 585, startPoint y: 595, endPoint x: 526, endPoint y: 595, distance: 59.0
click at [526, 597] on p "Alpine Luxury SPA Resort SCHWARZENSTEIN | Familie Zimmerhofer Otmar Zimmerhofer…" at bounding box center [529, 631] width 326 height 69
copy p "39030 Luttach"
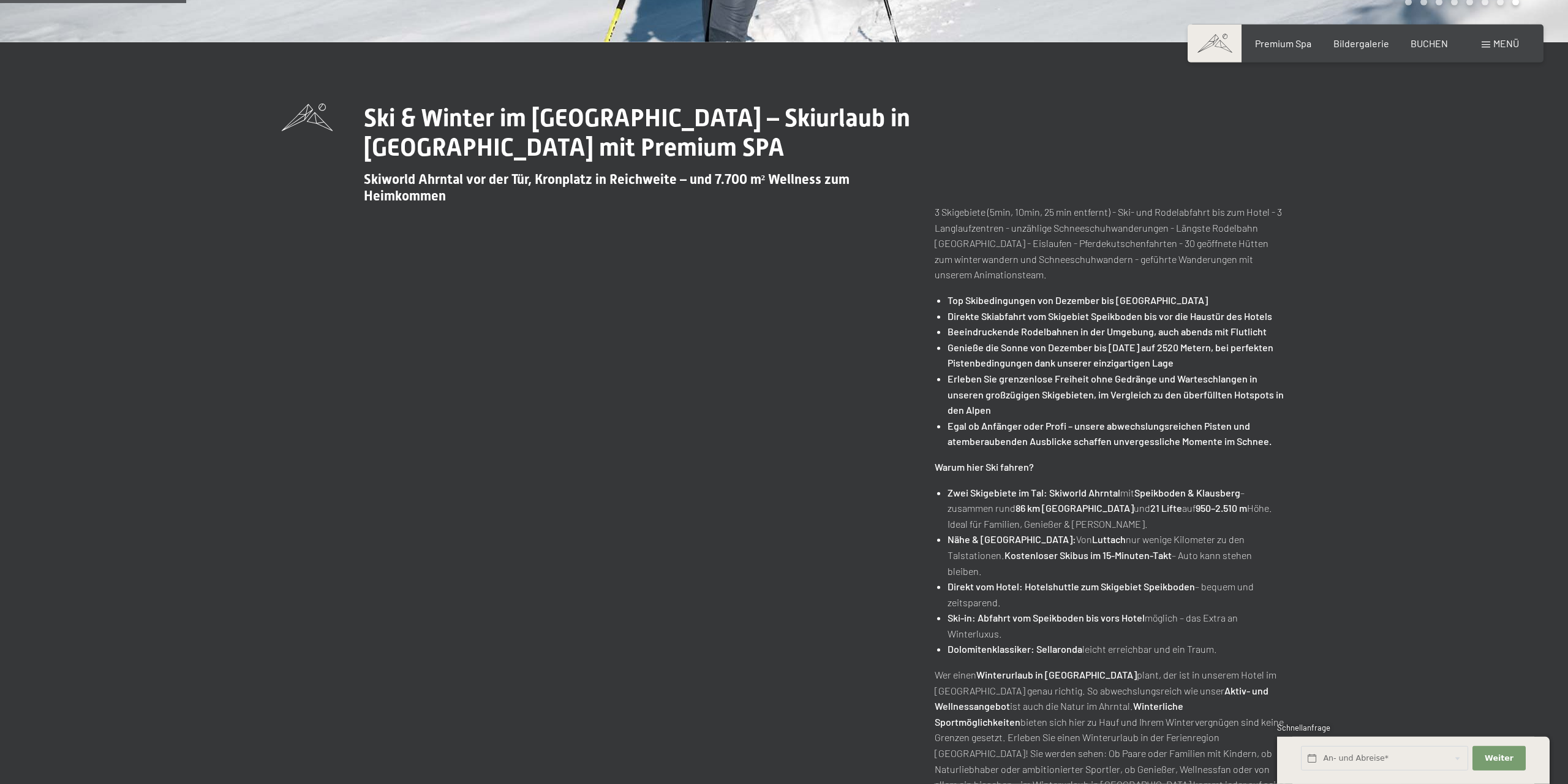
scroll to position [625, 0]
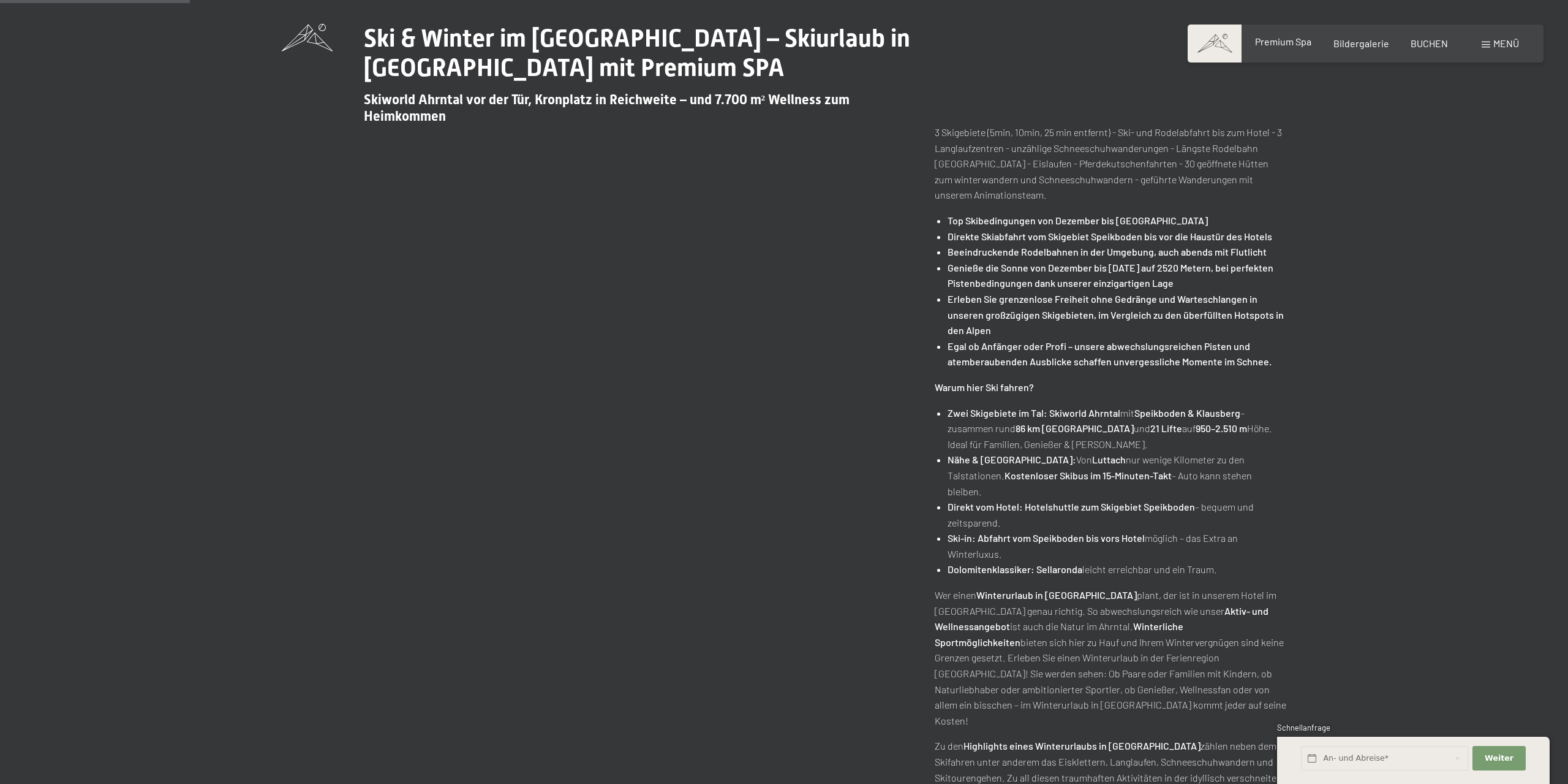
click at [1294, 45] on span "Premium Spa" at bounding box center [1282, 41] width 56 height 12
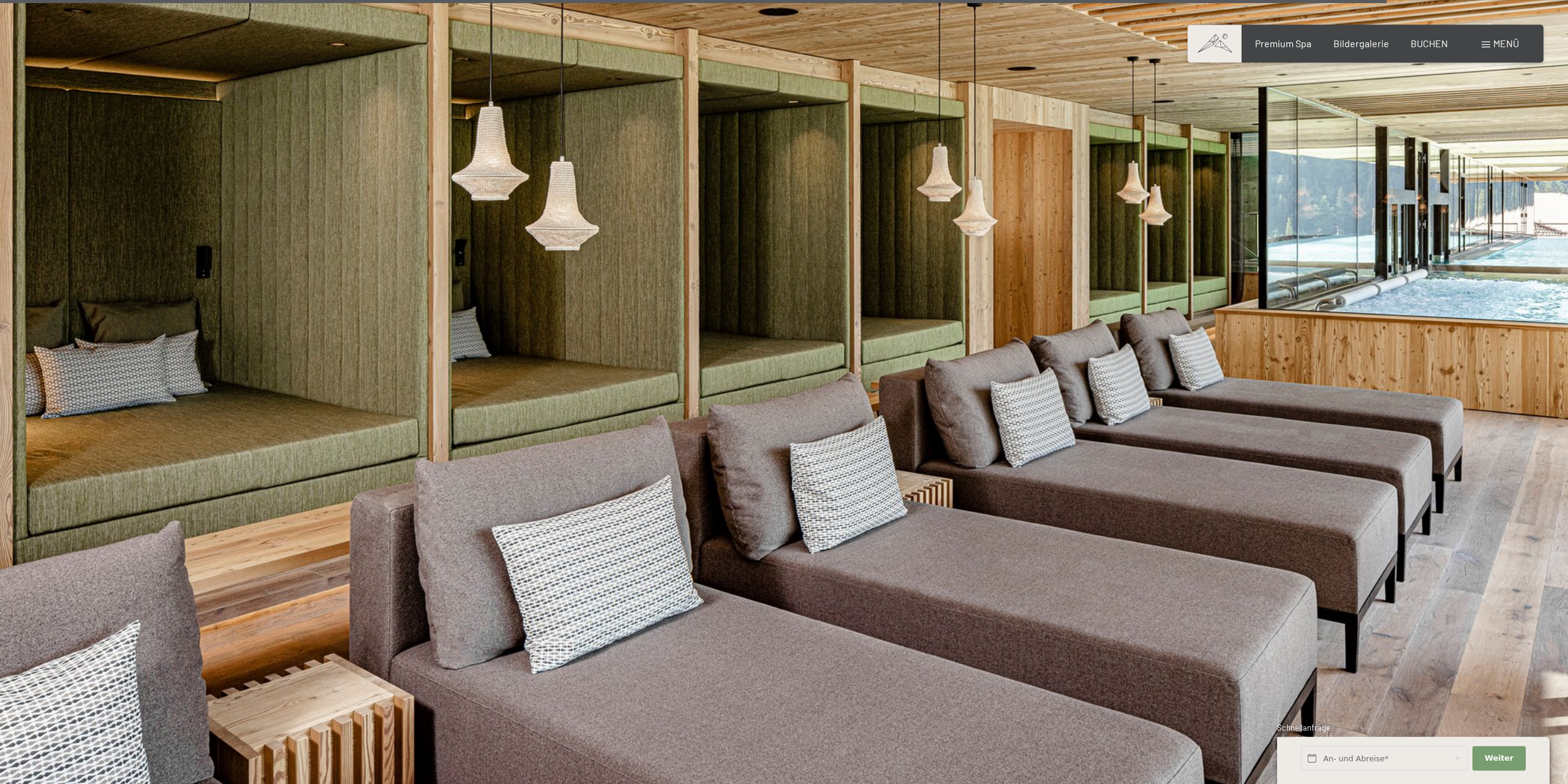
scroll to position [8119, 0]
